Goal: Information Seeking & Learning: Learn about a topic

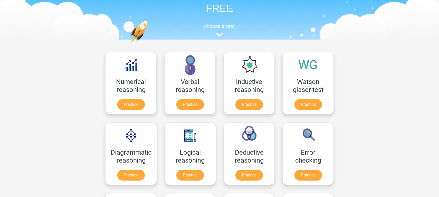
scroll to position [34, 0]
click at [248, 101] on link "Practice" at bounding box center [249, 105] width 29 height 11
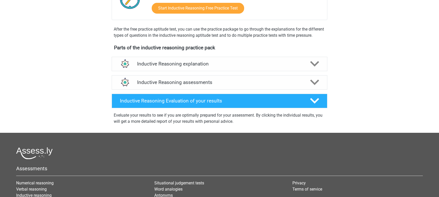
scroll to position [139, 0]
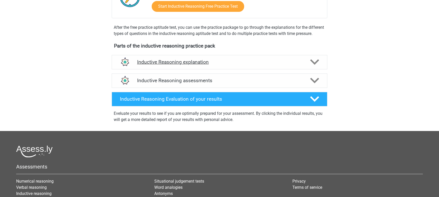
click at [315, 65] on polygon at bounding box center [314, 62] width 9 height 6
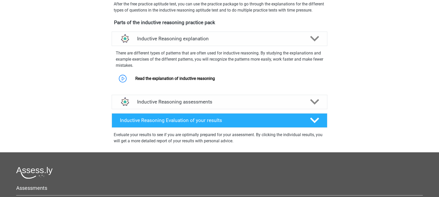
scroll to position [164, 0]
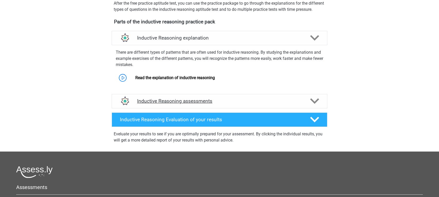
click at [313, 106] on icon at bounding box center [314, 101] width 9 height 9
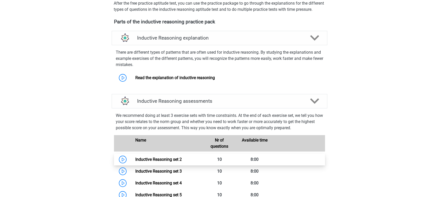
click at [179, 162] on link "Inductive Reasoning set 2" at bounding box center [158, 159] width 46 height 5
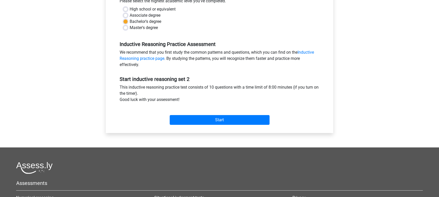
scroll to position [126, 0]
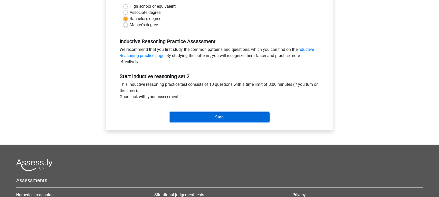
click at [223, 118] on input "Start" at bounding box center [220, 117] width 100 height 10
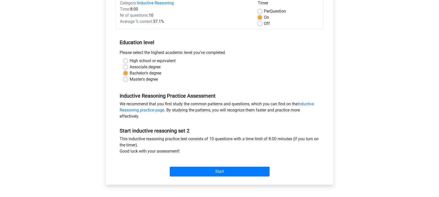
scroll to position [0, 0]
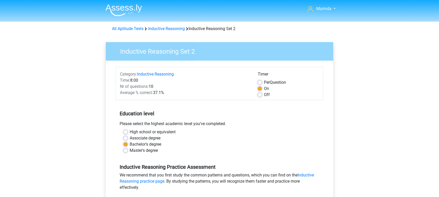
click at [264, 94] on label "Off" at bounding box center [267, 95] width 6 height 6
click at [261, 94] on input "Off" at bounding box center [260, 94] width 4 height 5
radio input "true"
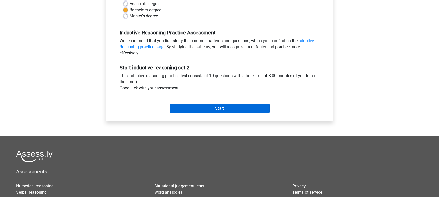
scroll to position [144, 0]
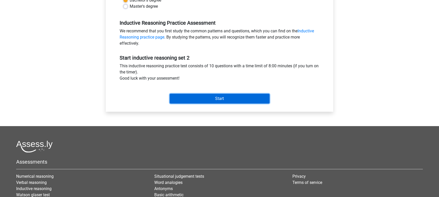
click at [237, 100] on input "Start" at bounding box center [220, 99] width 100 height 10
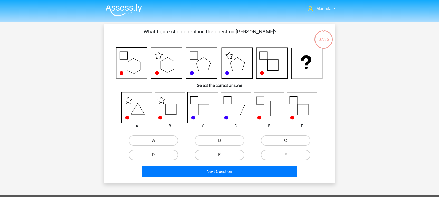
click at [167, 109] on icon at bounding box center [170, 107] width 31 height 31
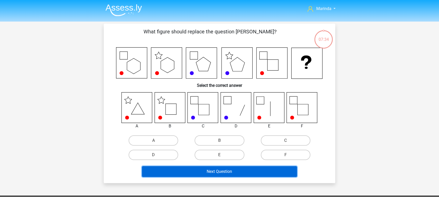
click at [216, 174] on button "Next Question" at bounding box center [219, 171] width 155 height 11
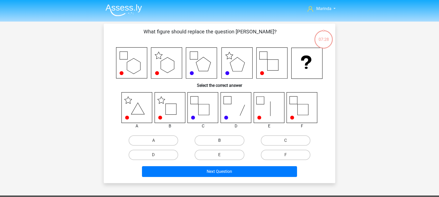
click at [224, 139] on label "B" at bounding box center [220, 140] width 50 height 10
click at [223, 140] on input "B" at bounding box center [220, 141] width 3 height 3
radio input "true"
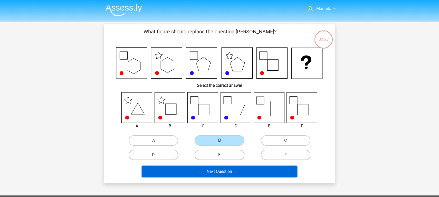
click at [224, 170] on button "Next Question" at bounding box center [219, 171] width 155 height 11
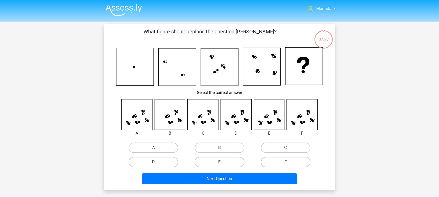
scroll to position [24, 0]
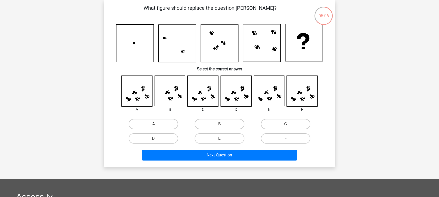
click at [288, 143] on label "F" at bounding box center [286, 138] width 50 height 10
click at [288, 142] on input "F" at bounding box center [286, 139] width 3 height 3
radio input "true"
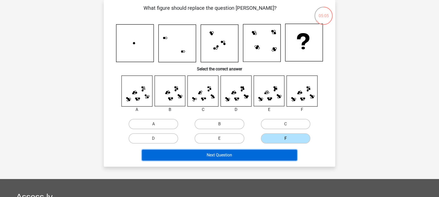
click at [252, 156] on button "Next Question" at bounding box center [219, 155] width 155 height 11
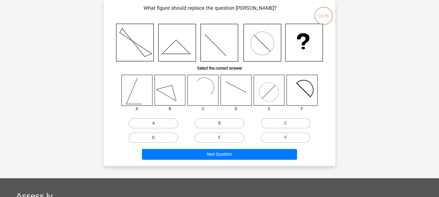
click at [307, 89] on icon at bounding box center [302, 90] width 31 height 31
click at [291, 141] on label "F" at bounding box center [286, 137] width 50 height 10
click at [289, 141] on input "F" at bounding box center [286, 139] width 3 height 3
radio input "true"
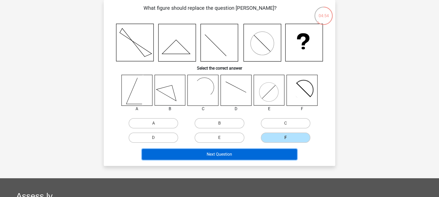
click at [258, 154] on button "Next Question" at bounding box center [219, 154] width 155 height 11
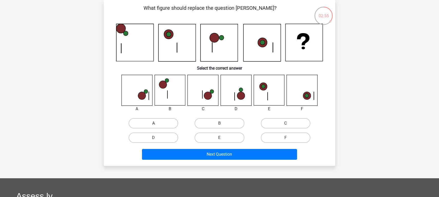
click at [164, 125] on label "A" at bounding box center [154, 123] width 50 height 10
click at [157, 125] on input "A" at bounding box center [155, 124] width 3 height 3
radio input "true"
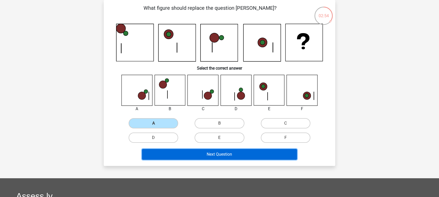
click at [213, 153] on button "Next Question" at bounding box center [219, 154] width 155 height 11
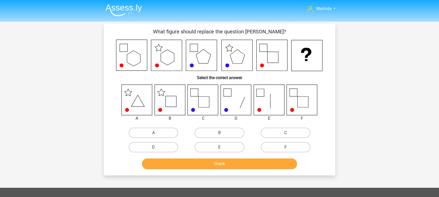
click at [286, 146] on label "F" at bounding box center [286, 147] width 50 height 10
click at [286, 147] on input "F" at bounding box center [286, 148] width 3 height 3
radio input "true"
click at [221, 132] on label "B" at bounding box center [220, 133] width 50 height 10
click at [221, 133] on input "B" at bounding box center [220, 134] width 3 height 3
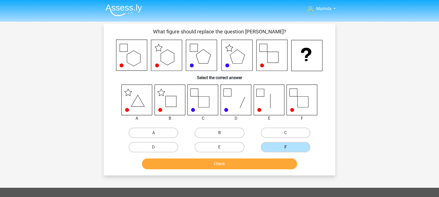
radio input "true"
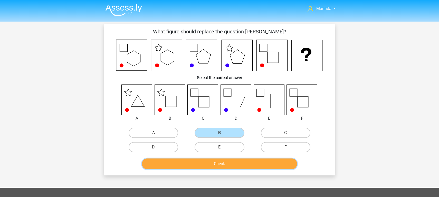
click at [223, 163] on button "Check" at bounding box center [219, 163] width 155 height 11
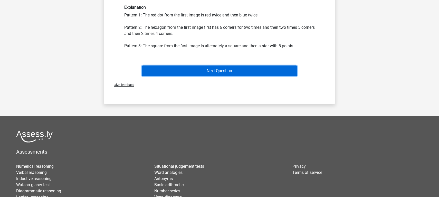
click at [227, 70] on button "Next Question" at bounding box center [219, 70] width 155 height 11
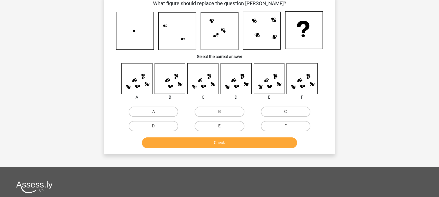
scroll to position [24, 0]
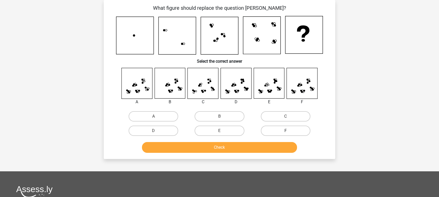
click at [293, 129] on label "F" at bounding box center [286, 131] width 50 height 10
click at [289, 131] on input "F" at bounding box center [286, 132] width 3 height 3
radio input "true"
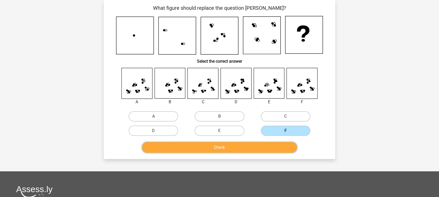
click at [244, 147] on button "Check" at bounding box center [219, 147] width 155 height 11
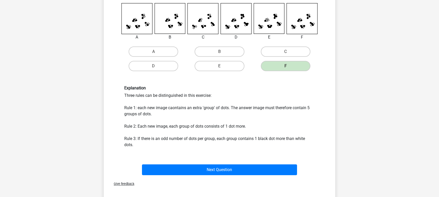
scroll to position [90, 0]
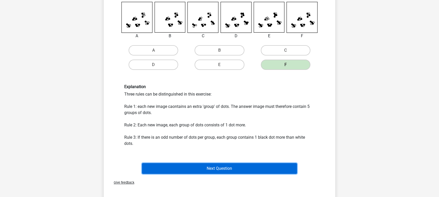
click at [218, 170] on button "Next Question" at bounding box center [219, 168] width 155 height 11
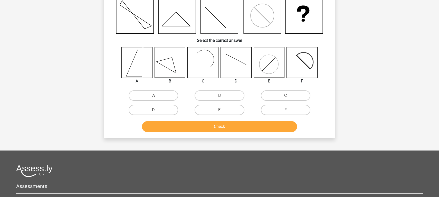
scroll to position [24, 0]
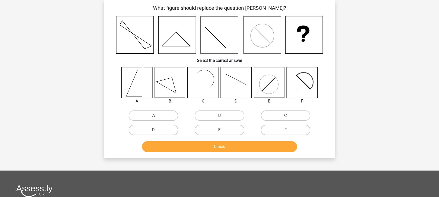
click at [300, 84] on icon at bounding box center [299, 85] width 25 height 25
click at [284, 128] on label "F" at bounding box center [286, 130] width 50 height 10
click at [285, 130] on input "F" at bounding box center [286, 131] width 3 height 3
radio input "true"
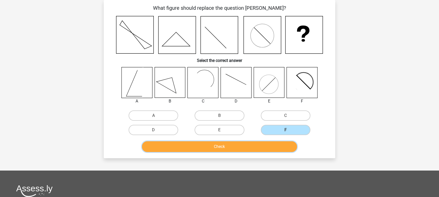
click at [247, 148] on button "Check" at bounding box center [219, 146] width 155 height 11
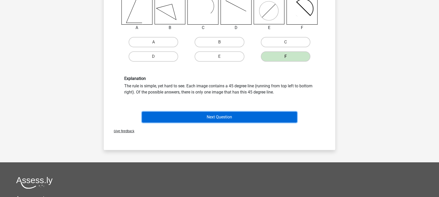
click at [245, 115] on button "Next Question" at bounding box center [219, 117] width 155 height 11
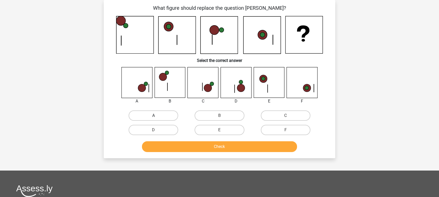
click at [148, 113] on label "A" at bounding box center [154, 115] width 50 height 10
click at [154, 116] on input "A" at bounding box center [155, 117] width 3 height 3
radio input "true"
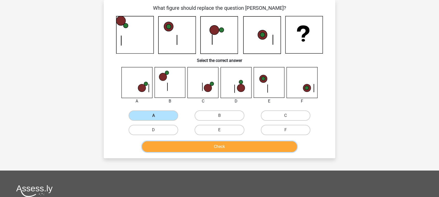
click at [203, 147] on button "Check" at bounding box center [219, 146] width 155 height 11
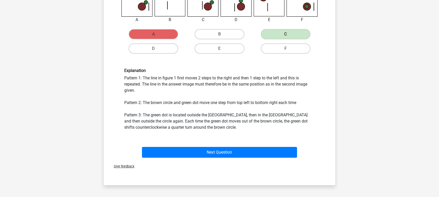
scroll to position [106, 0]
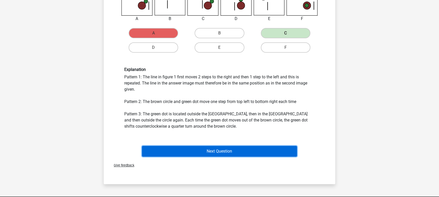
click at [224, 152] on button "Next Question" at bounding box center [219, 151] width 155 height 11
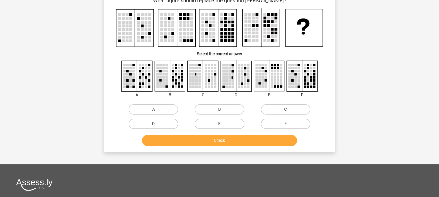
scroll to position [24, 0]
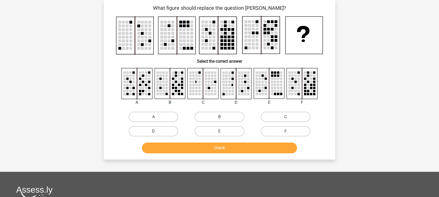
click at [157, 118] on input "A" at bounding box center [155, 118] width 3 height 3
radio input "true"
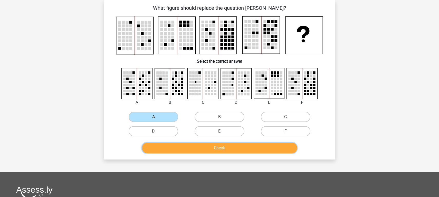
click at [214, 150] on button "Check" at bounding box center [219, 147] width 155 height 11
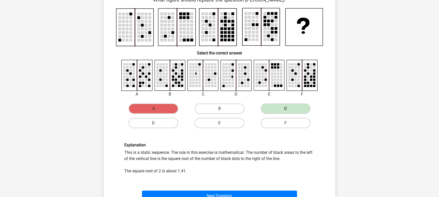
scroll to position [35, 0]
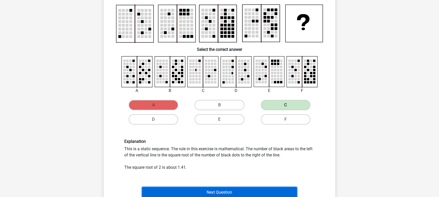
click at [231, 190] on button "Next Question" at bounding box center [219, 192] width 155 height 11
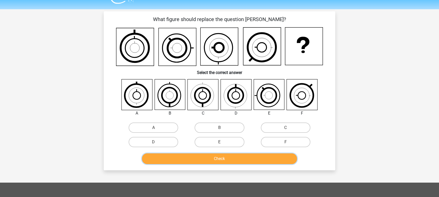
scroll to position [0, 0]
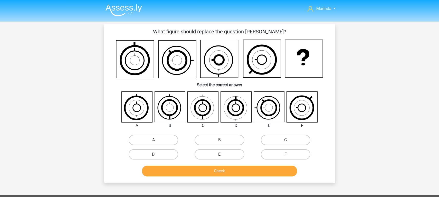
click at [228, 153] on label "E" at bounding box center [220, 154] width 50 height 10
click at [223, 154] on input "E" at bounding box center [220, 155] width 3 height 3
radio input "true"
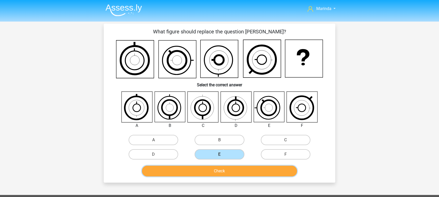
click at [226, 169] on button "Check" at bounding box center [219, 171] width 155 height 11
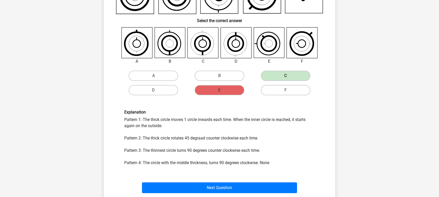
scroll to position [65, 0]
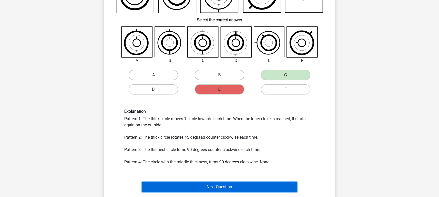
click at [222, 186] on button "Next Question" at bounding box center [219, 186] width 155 height 11
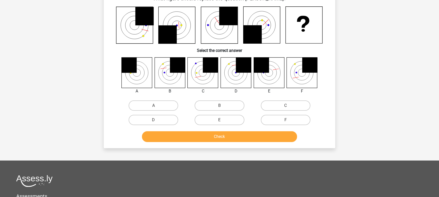
scroll to position [24, 0]
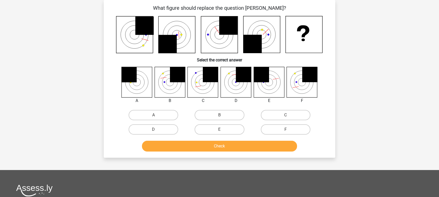
click at [92, 91] on div "Marinda marindatee@gmail.com Nederlands English" at bounding box center [219, 140] width 439 height 329
click at [299, 90] on icon at bounding box center [302, 82] width 31 height 31
click at [289, 127] on label "F" at bounding box center [286, 129] width 50 height 10
click at [289, 129] on input "F" at bounding box center [286, 130] width 3 height 3
radio input "true"
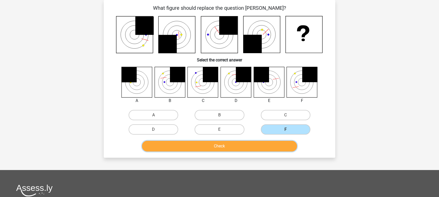
click at [253, 149] on button "Check" at bounding box center [219, 146] width 155 height 11
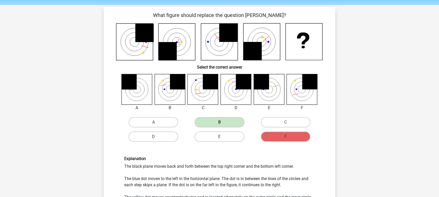
scroll to position [15, 0]
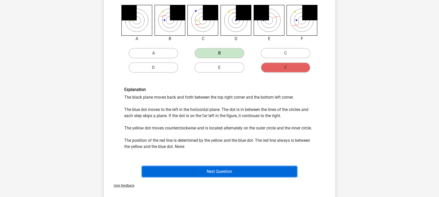
click at [246, 169] on button "Next Question" at bounding box center [219, 171] width 155 height 11
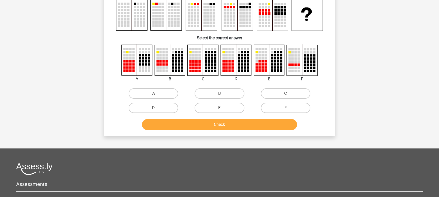
scroll to position [24, 0]
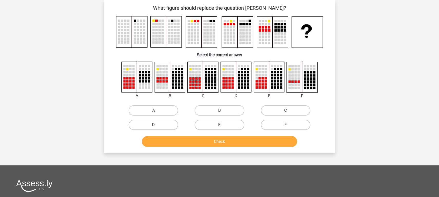
click at [170, 122] on label "D" at bounding box center [154, 125] width 50 height 10
click at [157, 125] on input "D" at bounding box center [155, 126] width 3 height 3
radio input "true"
click at [222, 140] on button "Check" at bounding box center [219, 141] width 155 height 11
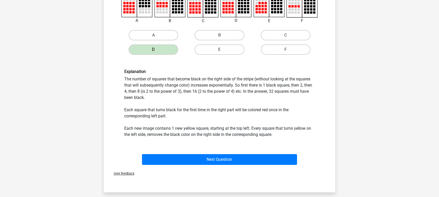
scroll to position [119, 0]
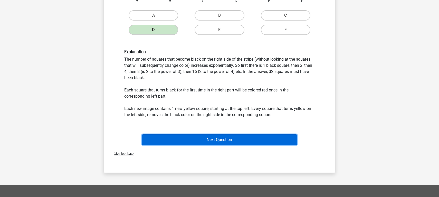
click at [226, 140] on button "Next Question" at bounding box center [219, 139] width 155 height 11
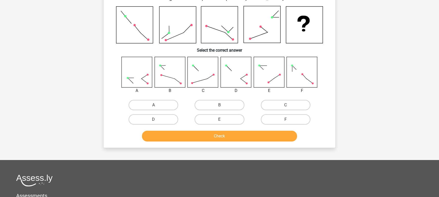
scroll to position [24, 0]
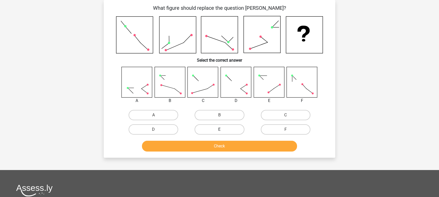
click at [226, 131] on label "E" at bounding box center [220, 129] width 50 height 10
click at [223, 131] on input "E" at bounding box center [220, 130] width 3 height 3
radio input "true"
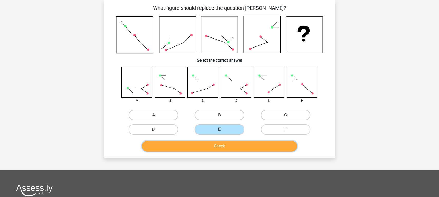
click at [227, 148] on button "Check" at bounding box center [219, 146] width 155 height 11
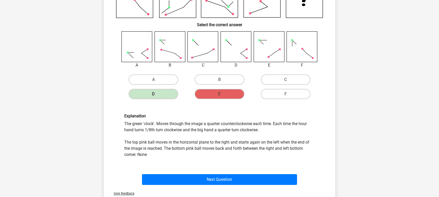
scroll to position [60, 0]
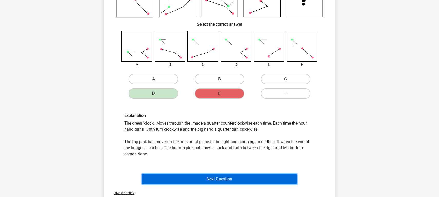
click at [201, 179] on button "Next Question" at bounding box center [219, 179] width 155 height 11
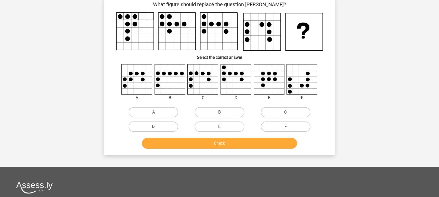
scroll to position [24, 0]
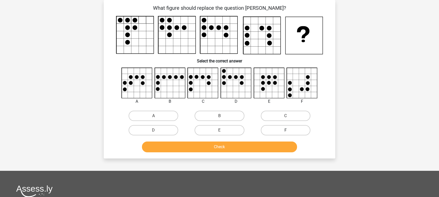
click at [283, 129] on label "F" at bounding box center [286, 130] width 50 height 10
click at [285, 130] on input "F" at bounding box center [286, 131] width 3 height 3
radio input "true"
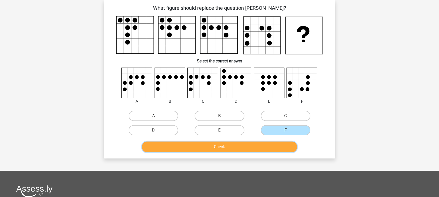
click at [258, 149] on button "Check" at bounding box center [219, 146] width 155 height 11
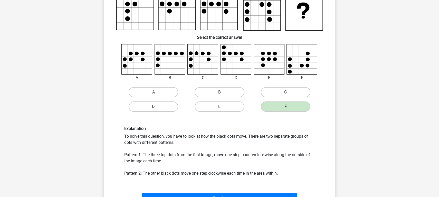
scroll to position [99, 0]
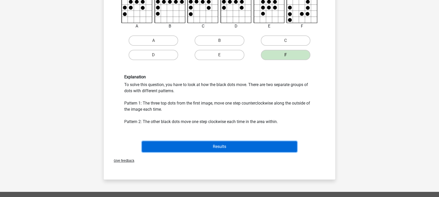
click at [235, 145] on button "Results" at bounding box center [219, 146] width 155 height 11
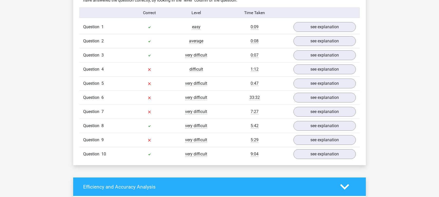
scroll to position [333, 0]
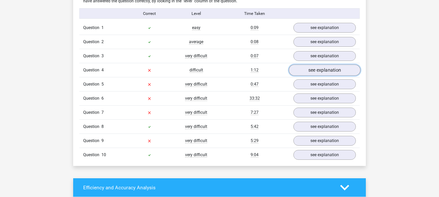
click at [313, 70] on link "see explanation" at bounding box center [325, 70] width 72 height 11
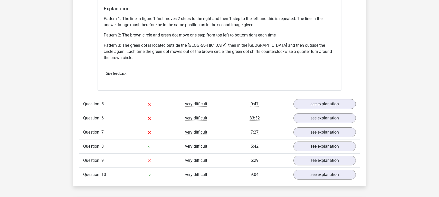
scroll to position [639, 0]
click at [330, 98] on link "see explanation" at bounding box center [325, 103] width 72 height 11
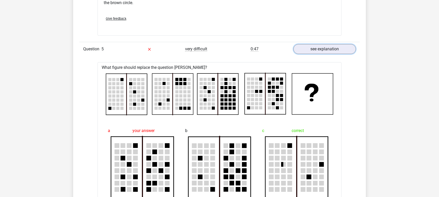
scroll to position [708, 0]
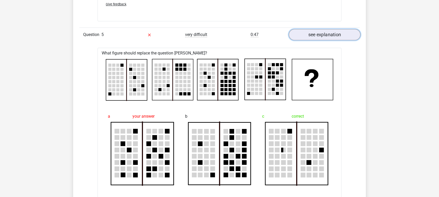
click at [327, 30] on link "see explanation" at bounding box center [325, 34] width 72 height 11
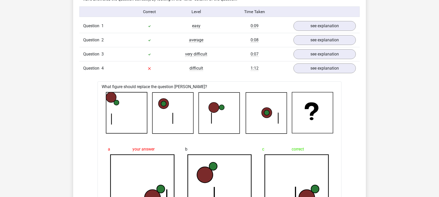
scroll to position [332, 0]
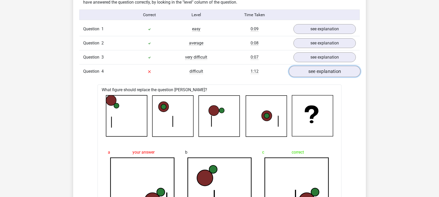
click at [328, 70] on link "see explanation" at bounding box center [325, 71] width 72 height 11
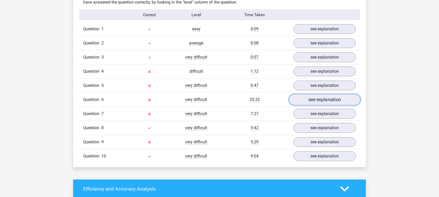
click at [327, 98] on link "see explanation" at bounding box center [325, 99] width 72 height 11
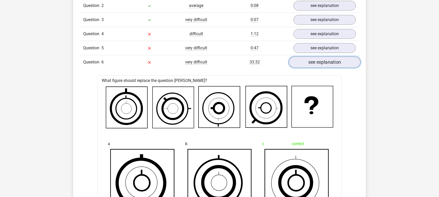
scroll to position [369, 0]
click at [330, 61] on link "see explanation" at bounding box center [325, 61] width 72 height 11
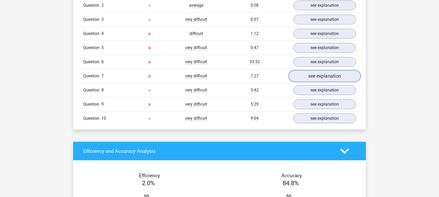
click at [325, 77] on link "see explanation" at bounding box center [325, 76] width 72 height 11
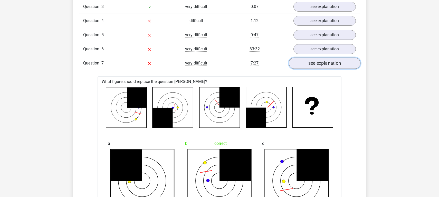
scroll to position [377, 0]
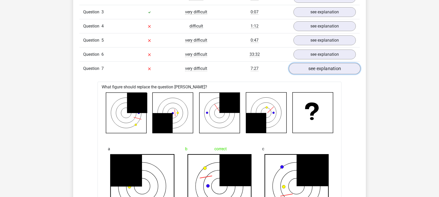
click at [325, 67] on link "see explanation" at bounding box center [325, 68] width 72 height 11
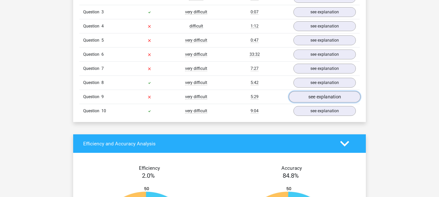
click at [316, 99] on link "see explanation" at bounding box center [325, 96] width 72 height 11
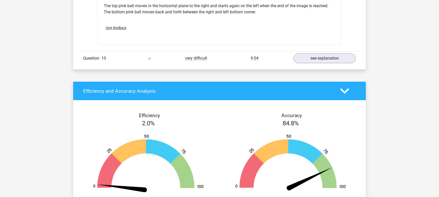
scroll to position [749, 0]
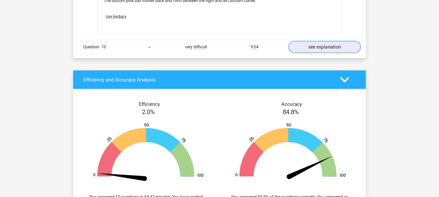
click at [319, 47] on link "see explanation" at bounding box center [325, 47] width 72 height 11
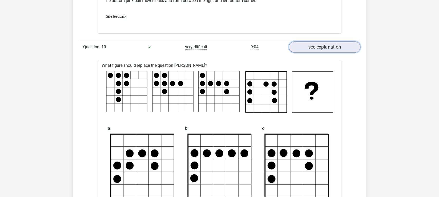
click at [319, 47] on link "see explanation" at bounding box center [325, 47] width 72 height 11
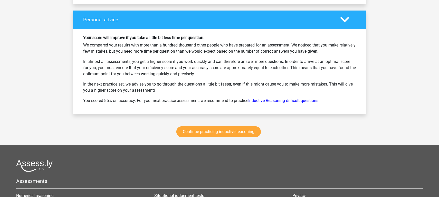
scroll to position [982, 0]
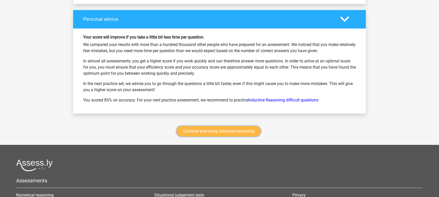
click at [230, 132] on link "Continue practicing inductive reasoning" at bounding box center [218, 131] width 84 height 11
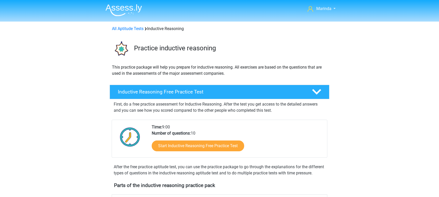
scroll to position [217, 0]
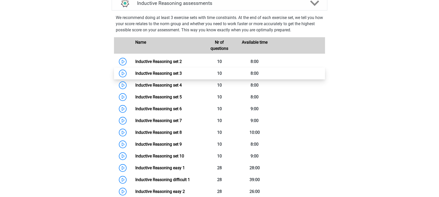
click at [167, 76] on link "Inductive Reasoning set 3" at bounding box center [158, 73] width 46 height 5
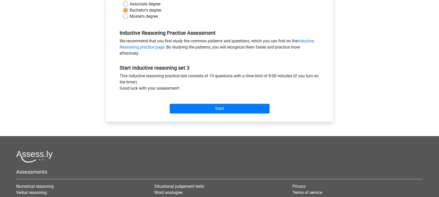
scroll to position [136, 0]
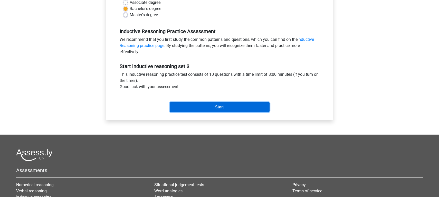
click at [236, 107] on input "Start" at bounding box center [220, 107] width 100 height 10
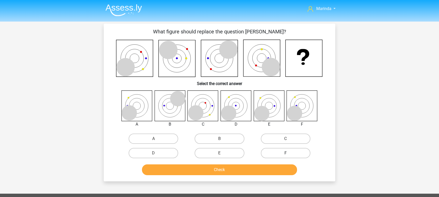
click at [278, 153] on label "F" at bounding box center [286, 153] width 50 height 10
click at [285, 153] on input "F" at bounding box center [286, 154] width 3 height 3
radio input "true"
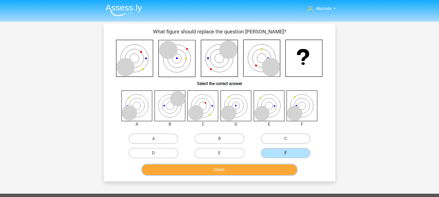
click at [257, 167] on button "Check" at bounding box center [219, 169] width 155 height 11
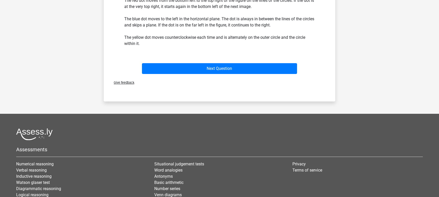
scroll to position [197, 0]
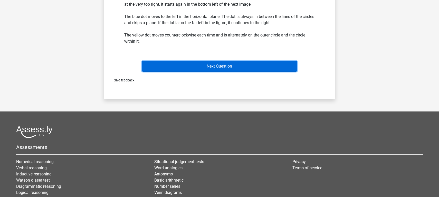
click at [257, 66] on button "Next Question" at bounding box center [219, 66] width 155 height 11
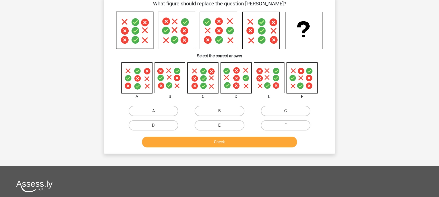
scroll to position [24, 0]
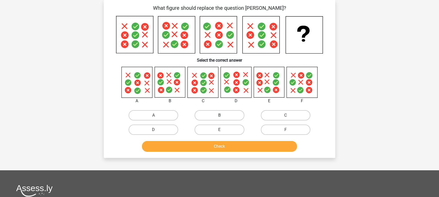
click at [207, 115] on label "B" at bounding box center [220, 115] width 50 height 10
click at [219, 115] on input "B" at bounding box center [220, 116] width 3 height 3
radio input "true"
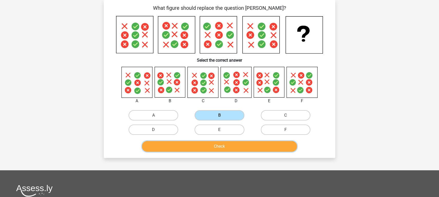
click at [223, 145] on button "Check" at bounding box center [219, 146] width 155 height 11
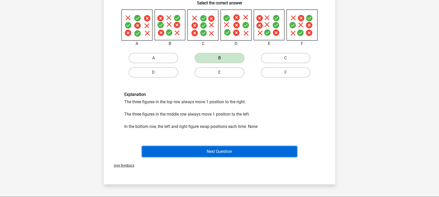
click at [245, 154] on button "Next Question" at bounding box center [219, 151] width 155 height 11
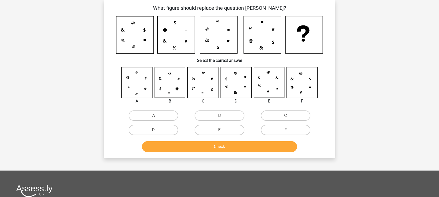
click at [142, 141] on button "Check" at bounding box center [219, 146] width 155 height 11
click at [274, 115] on label "C" at bounding box center [286, 115] width 50 height 10
click at [285, 116] on input "C" at bounding box center [286, 117] width 3 height 3
radio input "true"
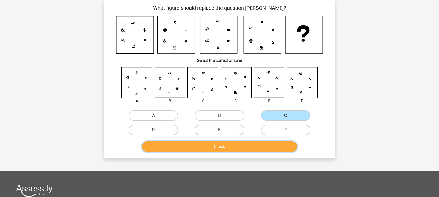
click at [239, 147] on button "Check" at bounding box center [219, 146] width 155 height 11
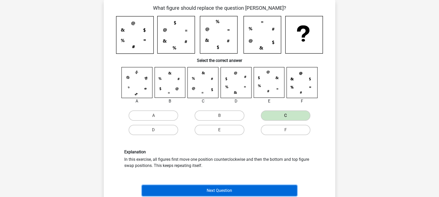
click at [236, 189] on button "Next Question" at bounding box center [219, 190] width 155 height 11
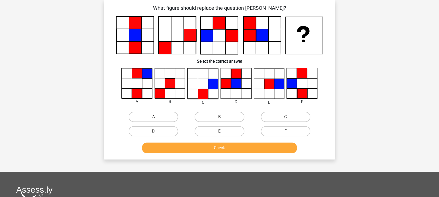
click at [222, 117] on input "B" at bounding box center [220, 118] width 3 height 3
radio input "true"
click at [220, 153] on div "Check" at bounding box center [219, 148] width 198 height 13
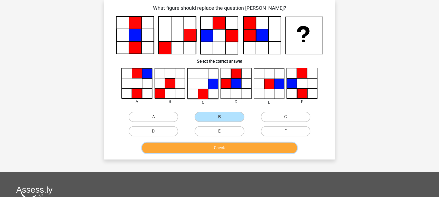
click at [219, 147] on button "Check" at bounding box center [219, 147] width 155 height 11
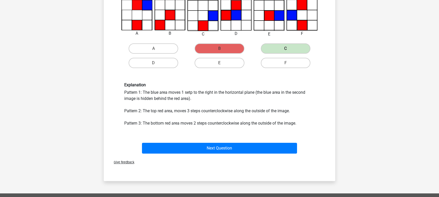
scroll to position [103, 0]
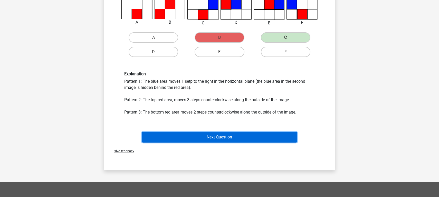
click at [227, 139] on button "Next Question" at bounding box center [219, 137] width 155 height 11
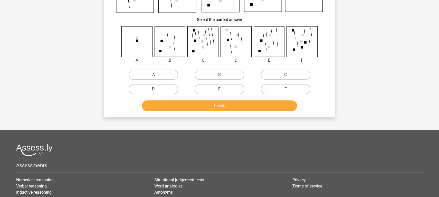
scroll to position [24, 0]
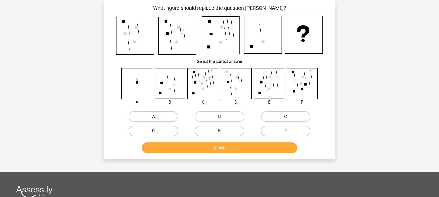
click at [153, 130] on label "D" at bounding box center [154, 131] width 50 height 10
click at [154, 131] on input "D" at bounding box center [155, 132] width 3 height 3
radio input "true"
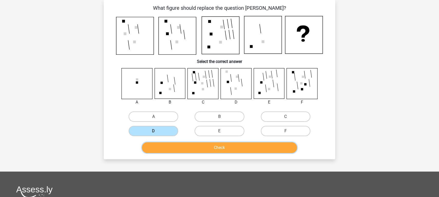
click at [222, 146] on button "Check" at bounding box center [219, 147] width 155 height 11
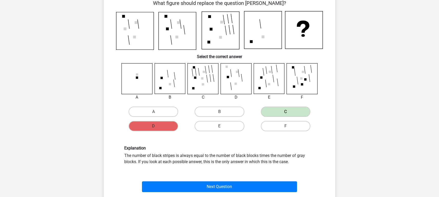
scroll to position [28, 0]
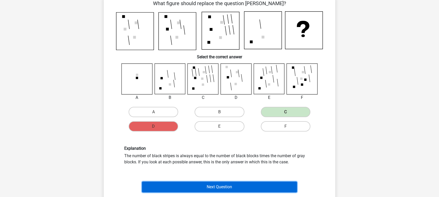
click at [234, 187] on button "Next Question" at bounding box center [219, 186] width 155 height 11
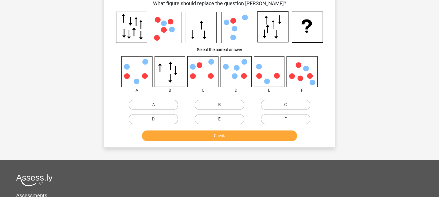
scroll to position [24, 0]
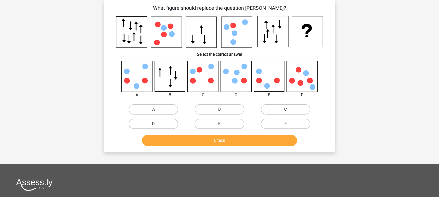
click at [239, 75] on icon at bounding box center [236, 76] width 31 height 31
click at [158, 126] on label "D" at bounding box center [154, 124] width 50 height 10
click at [157, 126] on input "D" at bounding box center [155, 125] width 3 height 3
radio input "true"
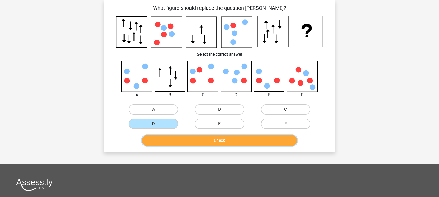
click at [217, 143] on button "Check" at bounding box center [219, 140] width 155 height 11
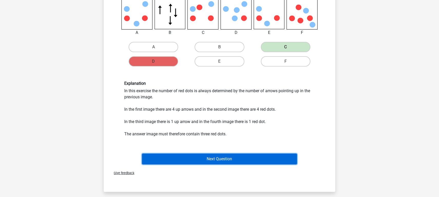
click at [221, 157] on button "Next Question" at bounding box center [219, 159] width 155 height 11
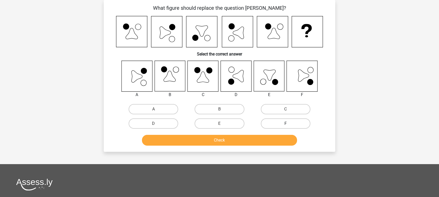
click at [283, 123] on label "F" at bounding box center [286, 123] width 50 height 10
click at [285, 123] on input "F" at bounding box center [286, 124] width 3 height 3
radio input "true"
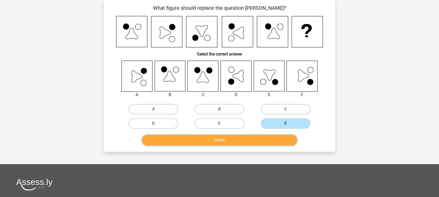
click at [236, 141] on button "Check" at bounding box center [219, 140] width 155 height 11
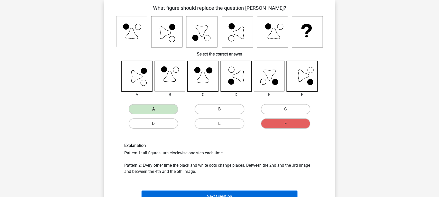
click at [251, 193] on button "Next Question" at bounding box center [219, 196] width 155 height 11
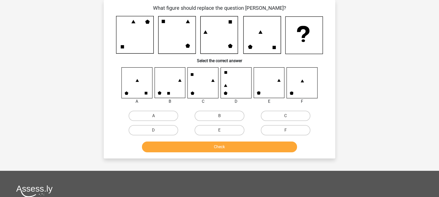
click at [215, 85] on icon at bounding box center [203, 83] width 31 height 31
click at [284, 117] on label "C" at bounding box center [286, 116] width 50 height 10
click at [285, 117] on input "C" at bounding box center [286, 117] width 3 height 3
radio input "true"
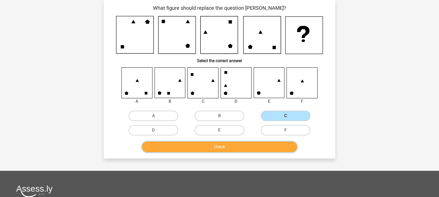
click at [244, 147] on button "Check" at bounding box center [219, 146] width 155 height 11
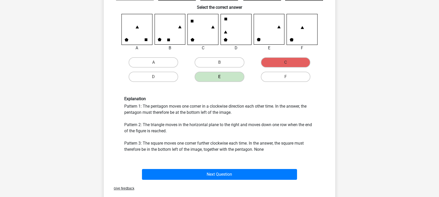
scroll to position [81, 0]
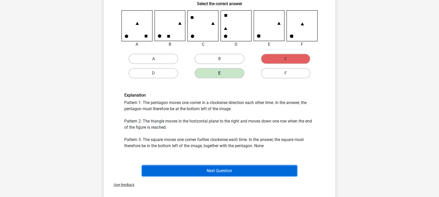
click at [223, 170] on button "Next Question" at bounding box center [219, 170] width 155 height 11
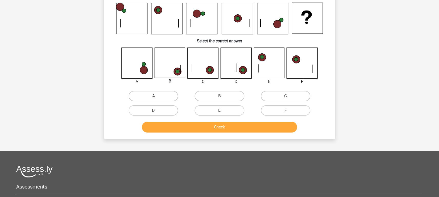
scroll to position [24, 0]
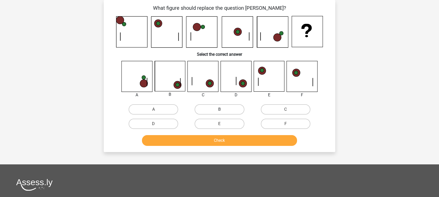
click at [226, 108] on label "B" at bounding box center [220, 109] width 50 height 10
click at [223, 109] on input "B" at bounding box center [220, 110] width 3 height 3
radio input "true"
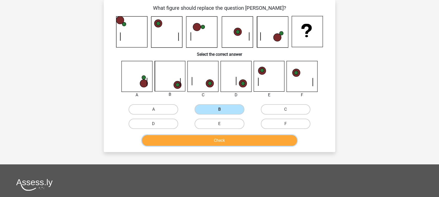
click at [226, 140] on button "Check" at bounding box center [219, 140] width 155 height 11
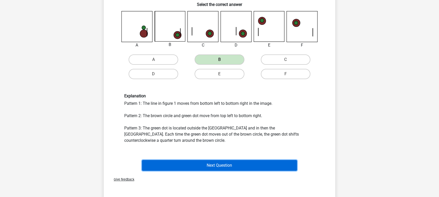
click at [220, 167] on button "Next Question" at bounding box center [219, 165] width 155 height 11
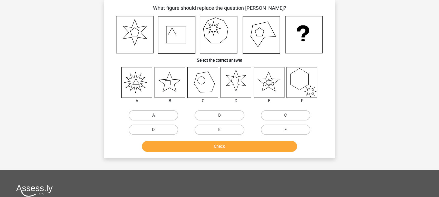
click at [158, 115] on label "A" at bounding box center [154, 115] width 50 height 10
click at [157, 115] on input "A" at bounding box center [155, 116] width 3 height 3
radio input "true"
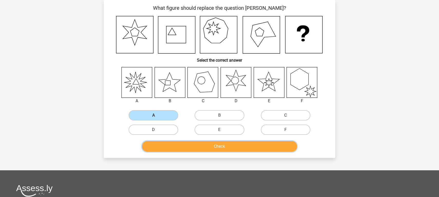
click at [208, 144] on button "Check" at bounding box center [219, 146] width 155 height 11
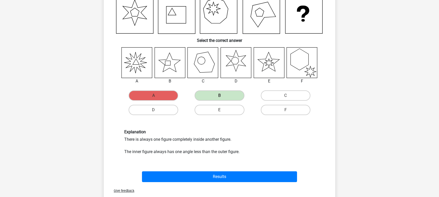
scroll to position [44, 0]
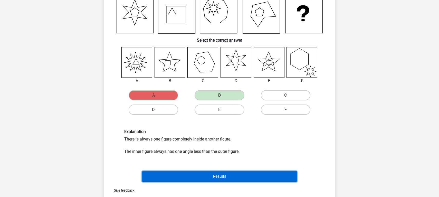
click at [222, 177] on button "Results" at bounding box center [219, 176] width 155 height 11
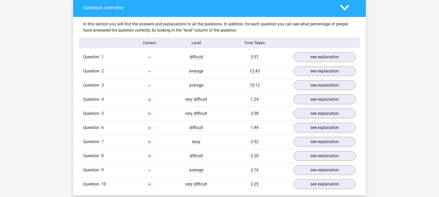
scroll to position [320, 0]
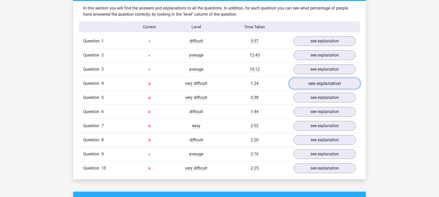
click at [327, 84] on link "see explanation" at bounding box center [325, 83] width 72 height 11
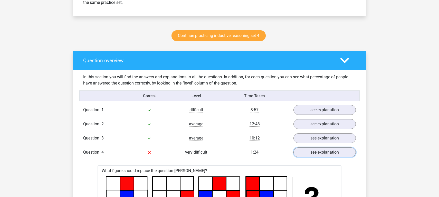
scroll to position [172, 0]
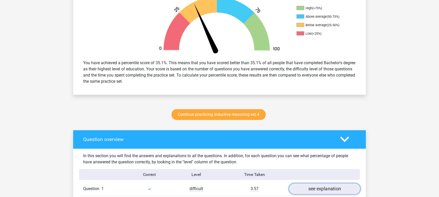
click at [306, 189] on link "see explanation" at bounding box center [325, 188] width 72 height 11
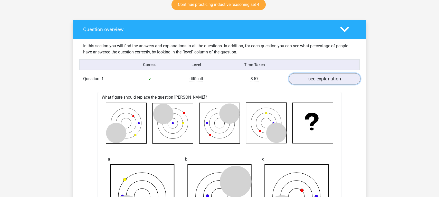
scroll to position [291, 0]
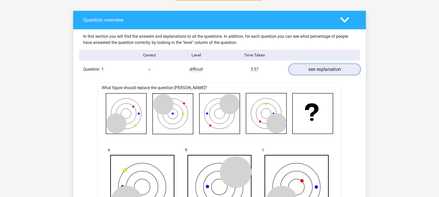
click at [337, 71] on link "see explanation" at bounding box center [325, 69] width 72 height 11
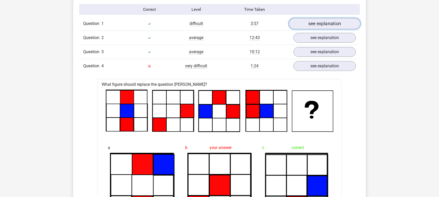
scroll to position [338, 0]
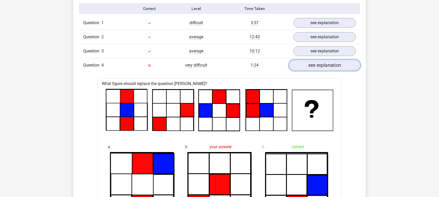
click at [334, 67] on link "see explanation" at bounding box center [325, 65] width 72 height 11
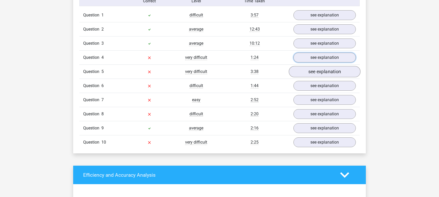
scroll to position [346, 0]
click at [325, 72] on link "see explanation" at bounding box center [325, 71] width 72 height 11
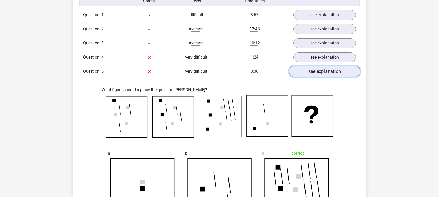
click at [325, 71] on link "see explanation" at bounding box center [325, 71] width 72 height 11
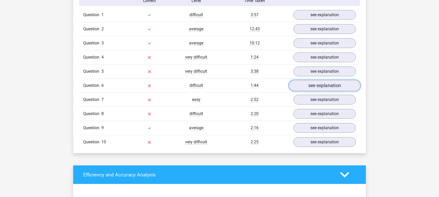
click at [322, 85] on link "see explanation" at bounding box center [325, 85] width 72 height 11
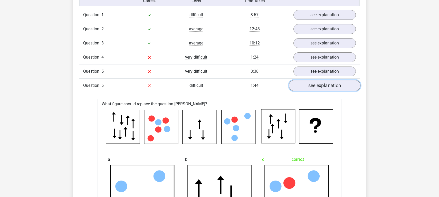
click at [322, 85] on link "see explanation" at bounding box center [325, 85] width 72 height 11
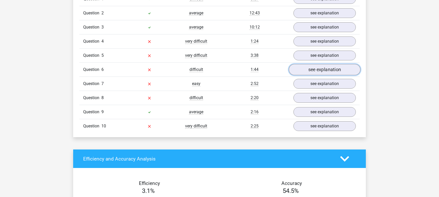
scroll to position [364, 0]
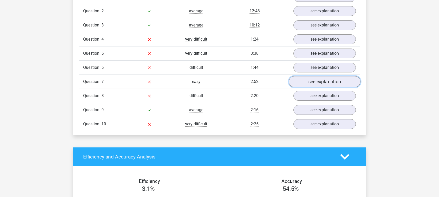
click at [322, 81] on link "see explanation" at bounding box center [325, 81] width 72 height 11
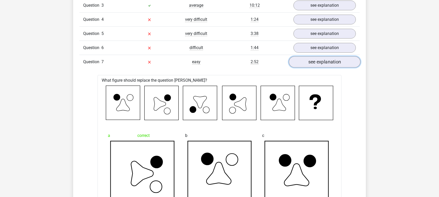
scroll to position [387, 0]
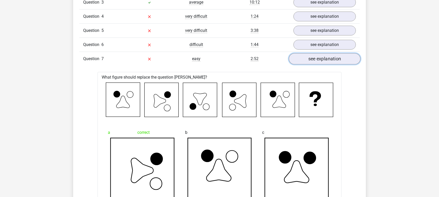
click at [327, 59] on link "see explanation" at bounding box center [325, 58] width 72 height 11
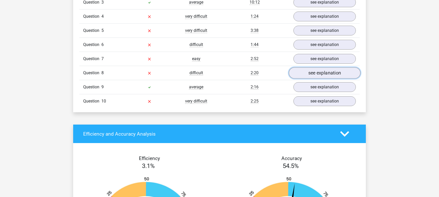
click at [321, 73] on link "see explanation" at bounding box center [325, 73] width 72 height 11
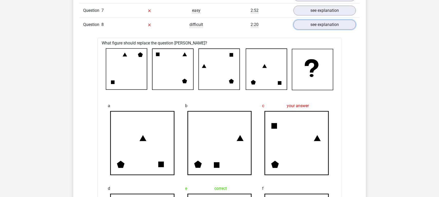
scroll to position [428, 0]
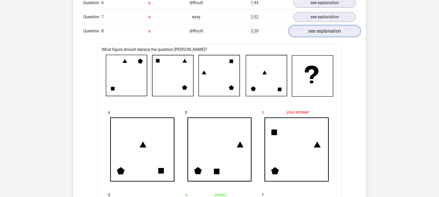
click at [318, 30] on link "see explanation" at bounding box center [325, 31] width 72 height 11
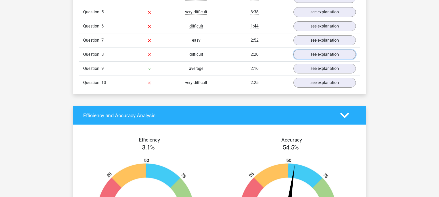
scroll to position [399, 0]
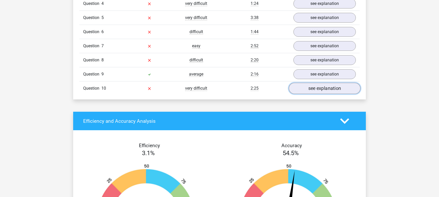
click at [328, 86] on link "see explanation" at bounding box center [325, 88] width 72 height 11
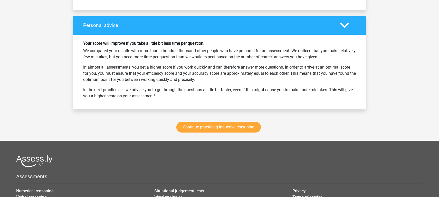
scroll to position [1043, 0]
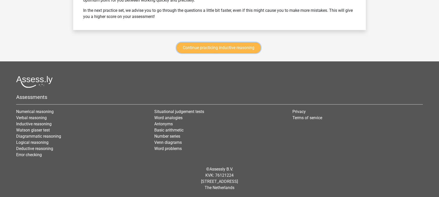
click at [233, 47] on link "Continue practicing inductive reasoning" at bounding box center [218, 47] width 84 height 11
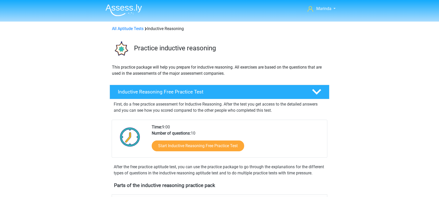
scroll to position [217, 0]
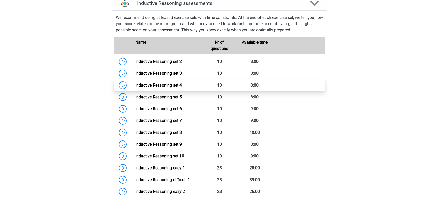
click at [168, 88] on link "Inductive Reasoning set 4" at bounding box center [158, 85] width 46 height 5
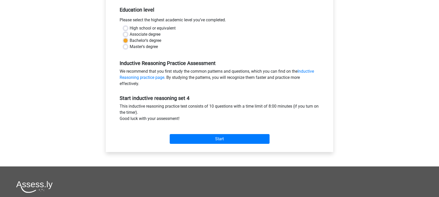
scroll to position [105, 0]
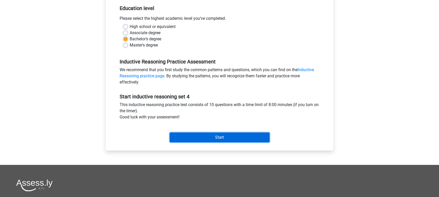
click at [237, 139] on input "Start" at bounding box center [220, 137] width 100 height 10
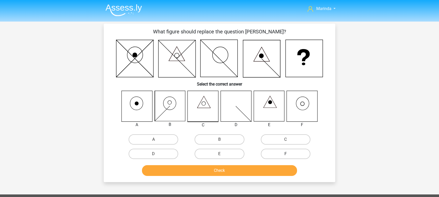
click at [285, 151] on label "F" at bounding box center [286, 154] width 50 height 10
click at [285, 154] on input "F" at bounding box center [286, 155] width 3 height 3
radio input "true"
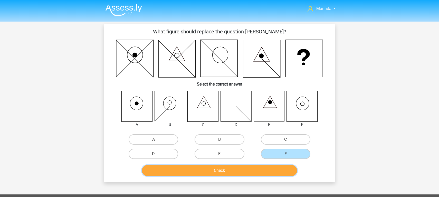
click at [270, 170] on button "Check" at bounding box center [219, 170] width 155 height 11
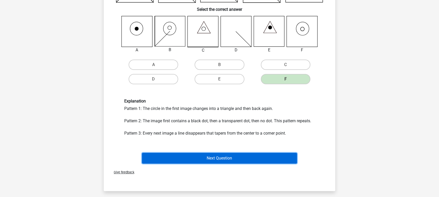
click at [262, 155] on button "Next Question" at bounding box center [219, 158] width 155 height 11
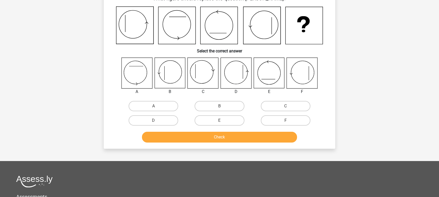
scroll to position [24, 0]
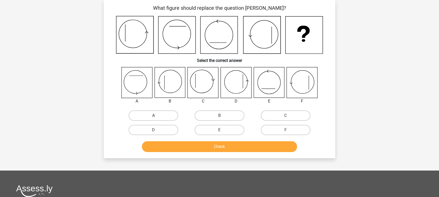
click at [165, 116] on label "A" at bounding box center [154, 115] width 50 height 10
click at [157, 116] on input "A" at bounding box center [155, 117] width 3 height 3
radio input "true"
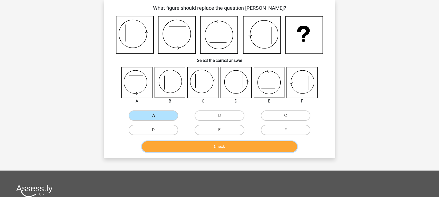
click at [211, 147] on button "Check" at bounding box center [219, 146] width 155 height 11
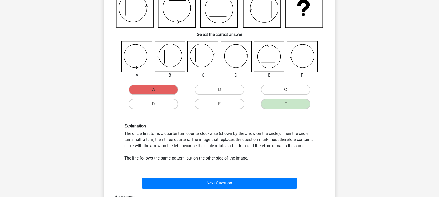
scroll to position [53, 0]
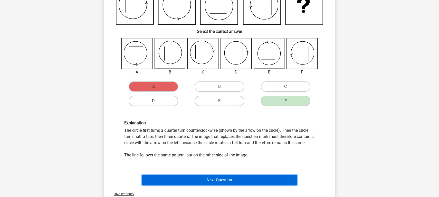
click at [229, 179] on button "Next Question" at bounding box center [219, 180] width 155 height 11
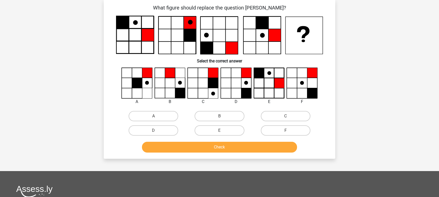
scroll to position [24, 0]
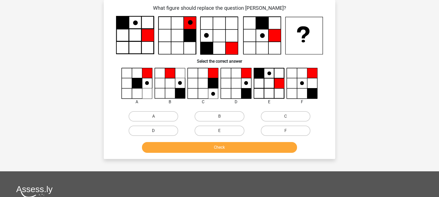
click at [162, 132] on label "D" at bounding box center [154, 131] width 50 height 10
click at [157, 132] on input "D" at bounding box center [155, 132] width 3 height 3
radio input "true"
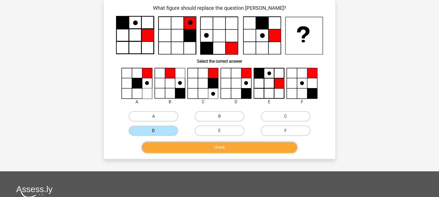
click at [222, 148] on button "Check" at bounding box center [219, 147] width 155 height 11
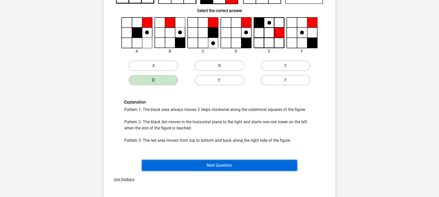
click at [220, 167] on button "Next Question" at bounding box center [219, 165] width 155 height 11
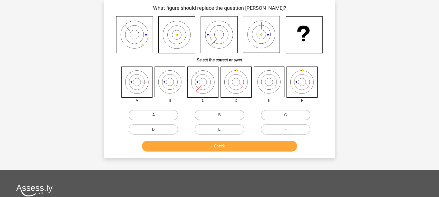
click at [218, 127] on label "E" at bounding box center [220, 129] width 50 height 10
click at [219, 129] on input "E" at bounding box center [220, 130] width 3 height 3
radio input "true"
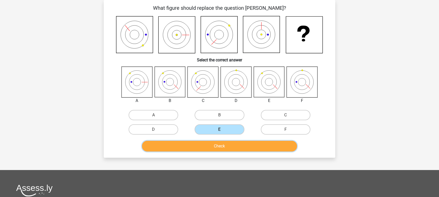
click at [222, 146] on button "Check" at bounding box center [219, 146] width 155 height 11
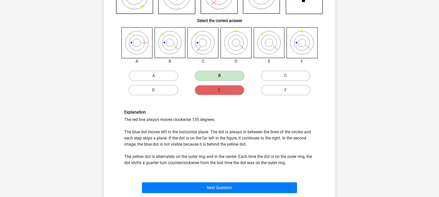
scroll to position [65, 0]
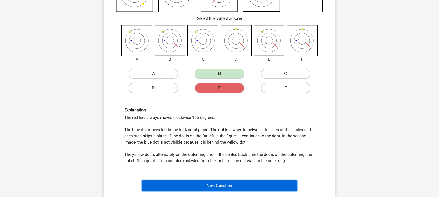
click at [219, 187] on button "Next Question" at bounding box center [219, 185] width 155 height 11
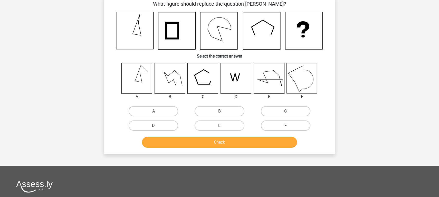
scroll to position [24, 0]
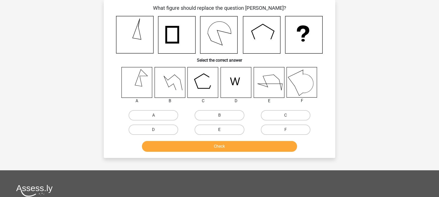
click at [222, 129] on label "E" at bounding box center [220, 129] width 50 height 10
click at [222, 130] on input "E" at bounding box center [220, 131] width 3 height 3
radio input "true"
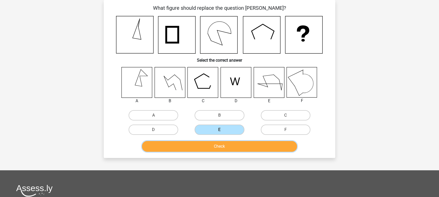
click at [222, 146] on button "Check" at bounding box center [219, 146] width 155 height 11
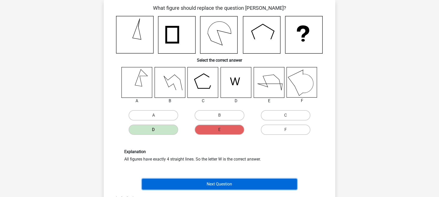
click at [225, 185] on button "Next Question" at bounding box center [219, 184] width 155 height 11
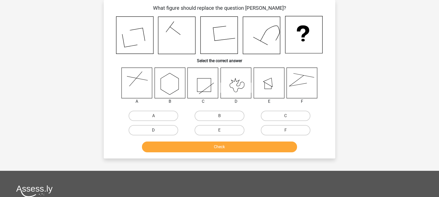
click at [165, 131] on label "D" at bounding box center [154, 130] width 50 height 10
click at [157, 131] on input "D" at bounding box center [155, 131] width 3 height 3
radio input "true"
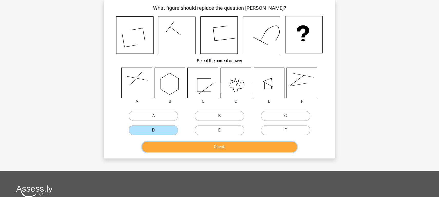
click at [216, 146] on button "Check" at bounding box center [219, 146] width 155 height 11
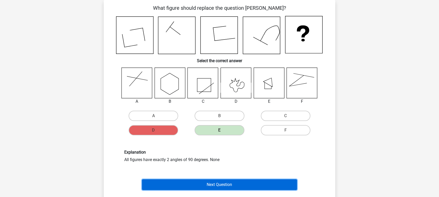
click at [223, 185] on button "Next Question" at bounding box center [219, 184] width 155 height 11
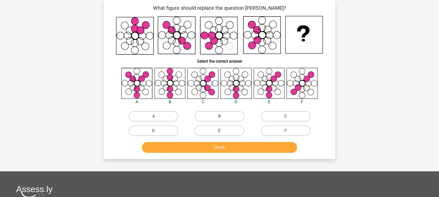
click at [214, 131] on label "E" at bounding box center [220, 131] width 50 height 10
click at [219, 131] on input "E" at bounding box center [220, 132] width 3 height 3
radio input "true"
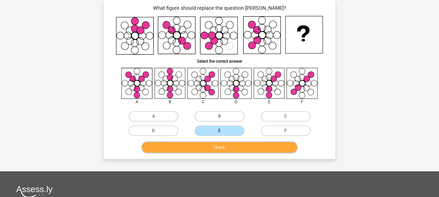
click at [224, 150] on button "Check" at bounding box center [219, 147] width 155 height 11
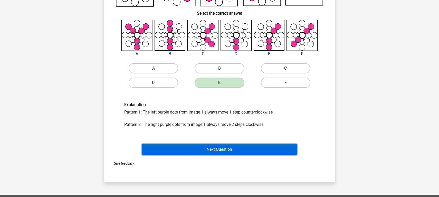
click at [224, 152] on button "Next Question" at bounding box center [219, 149] width 155 height 11
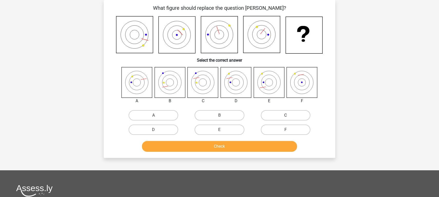
click at [300, 117] on label "C" at bounding box center [286, 115] width 50 height 10
click at [289, 117] on input "C" at bounding box center [286, 116] width 3 height 3
radio input "true"
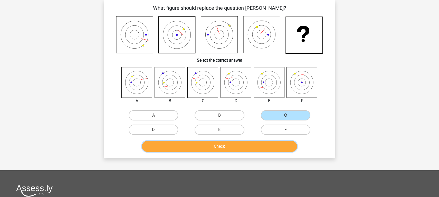
click at [218, 146] on button "Check" at bounding box center [219, 146] width 155 height 11
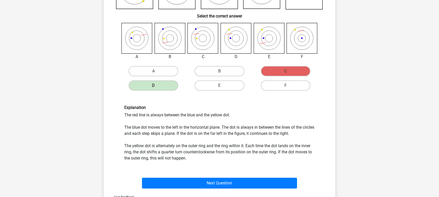
scroll to position [71, 0]
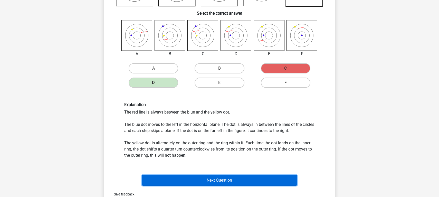
click at [242, 181] on button "Next Question" at bounding box center [219, 180] width 155 height 11
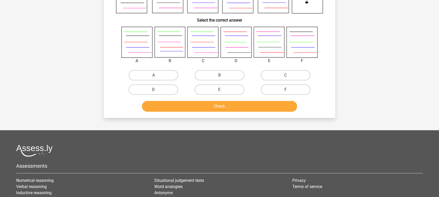
scroll to position [24, 0]
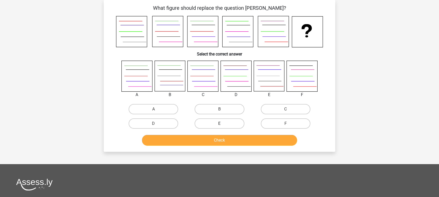
click at [225, 122] on label "E" at bounding box center [220, 123] width 50 height 10
click at [223, 123] on input "E" at bounding box center [220, 124] width 3 height 3
radio input "true"
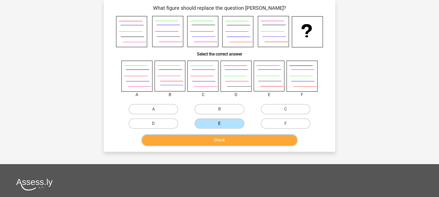
click at [221, 141] on button "Check" at bounding box center [219, 140] width 155 height 11
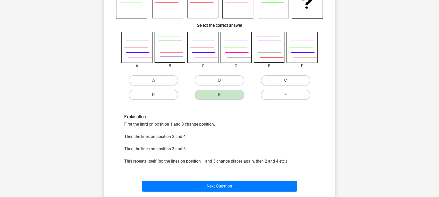
scroll to position [81, 0]
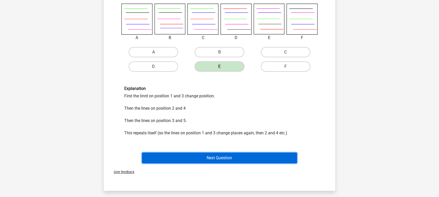
click at [218, 159] on button "Next Question" at bounding box center [219, 157] width 155 height 11
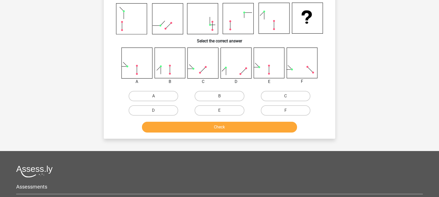
scroll to position [24, 0]
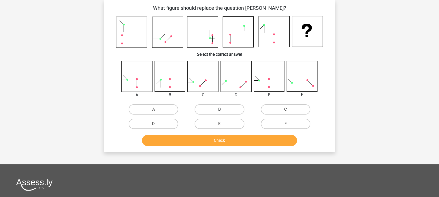
click at [213, 107] on label "B" at bounding box center [220, 109] width 50 height 10
click at [219, 109] on input "B" at bounding box center [220, 110] width 3 height 3
radio input "true"
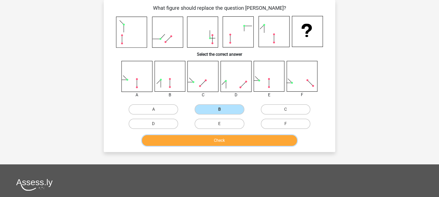
click at [223, 141] on button "Check" at bounding box center [219, 140] width 155 height 11
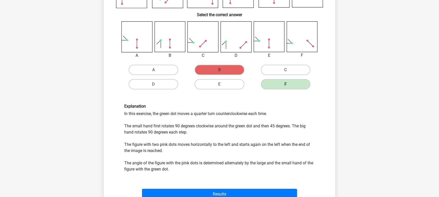
scroll to position [65, 0]
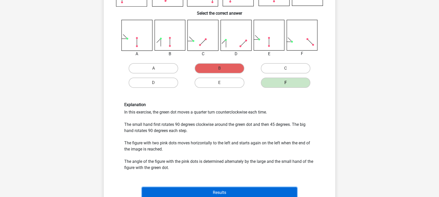
click at [247, 188] on button "Results" at bounding box center [219, 192] width 155 height 11
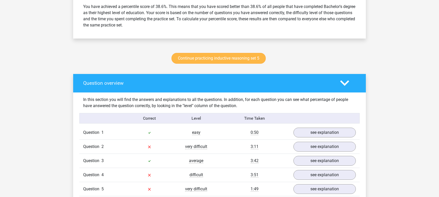
scroll to position [228, 0]
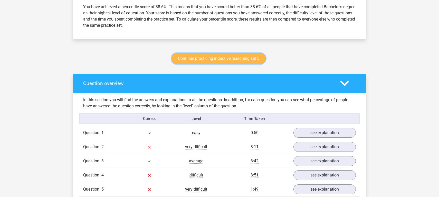
click at [239, 57] on link "Continue practicing inductive reasoning set 5" at bounding box center [218, 58] width 94 height 11
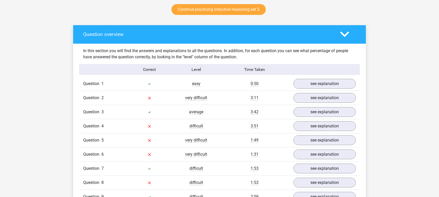
scroll to position [277, 0]
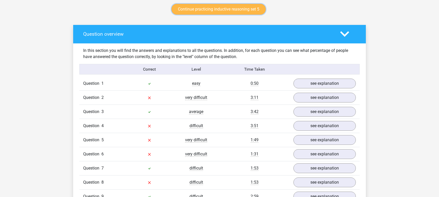
click at [235, 10] on link "Continue practicing inductive reasoning set 5" at bounding box center [218, 9] width 94 height 11
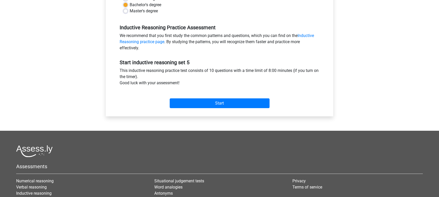
scroll to position [149, 0]
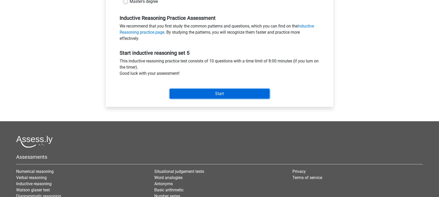
click at [226, 95] on input "Start" at bounding box center [220, 94] width 100 height 10
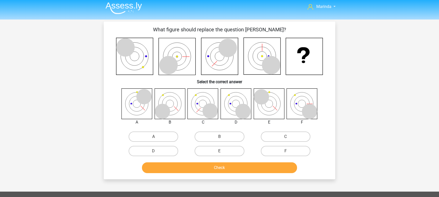
scroll to position [2, 0]
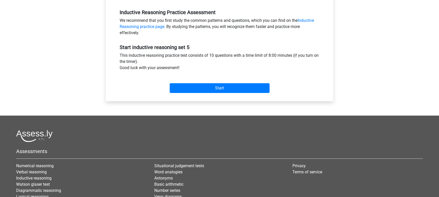
scroll to position [165, 0]
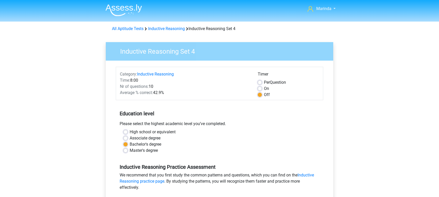
scroll to position [105, 0]
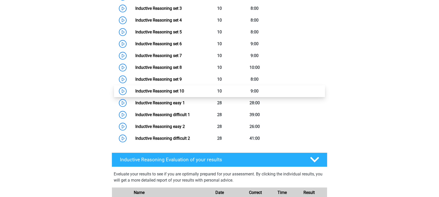
scroll to position [283, 0]
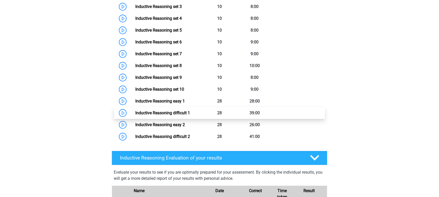
click at [185, 115] on link "Inductive Reasoning difficult 1" at bounding box center [162, 112] width 55 height 5
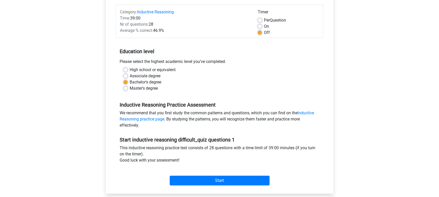
scroll to position [63, 0]
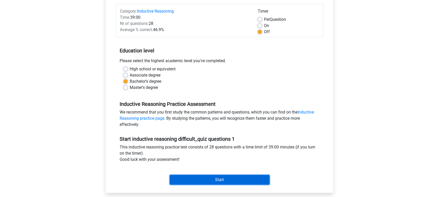
click at [237, 177] on input "Start" at bounding box center [220, 180] width 100 height 10
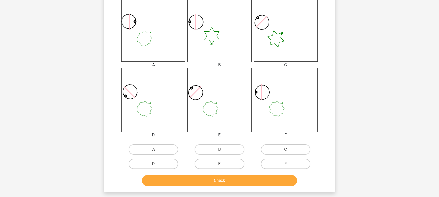
scroll to position [146, 0]
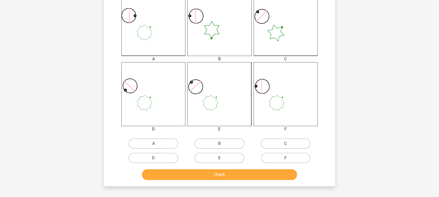
click at [275, 158] on label "F" at bounding box center [286, 158] width 50 height 10
click at [285, 158] on input "F" at bounding box center [286, 159] width 3 height 3
radio input "true"
click at [255, 175] on button "Check" at bounding box center [219, 174] width 155 height 11
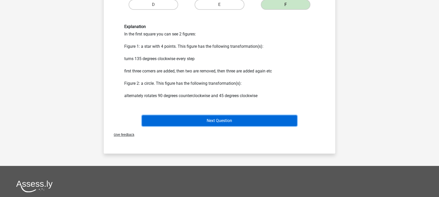
click at [241, 121] on button "Next Question" at bounding box center [219, 120] width 155 height 11
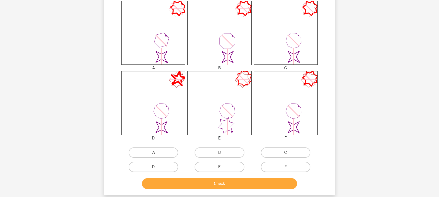
scroll to position [141, 0]
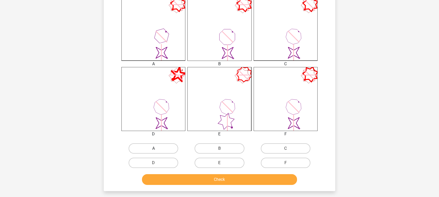
click at [168, 150] on label "A" at bounding box center [154, 148] width 50 height 10
click at [157, 150] on input "A" at bounding box center [155, 149] width 3 height 3
radio input "true"
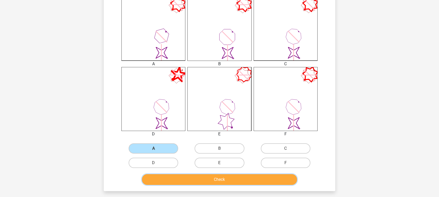
click at [216, 180] on button "Check" at bounding box center [219, 179] width 155 height 11
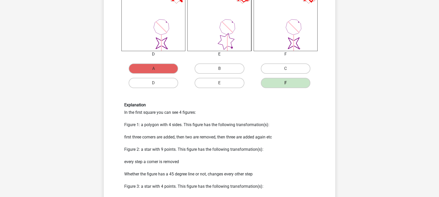
scroll to position [221, 0]
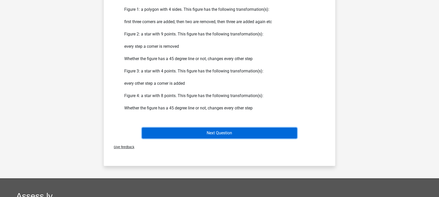
click at [218, 131] on button "Next Question" at bounding box center [219, 133] width 155 height 11
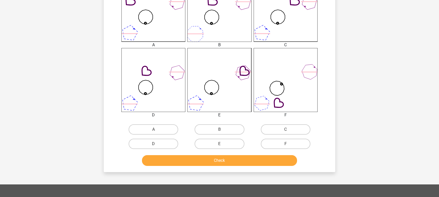
scroll to position [165, 0]
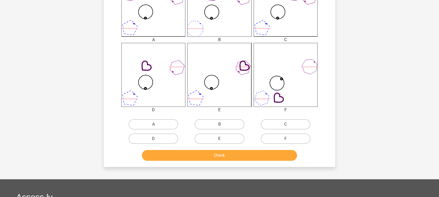
click at [220, 140] on input "E" at bounding box center [220, 140] width 3 height 3
radio input "true"
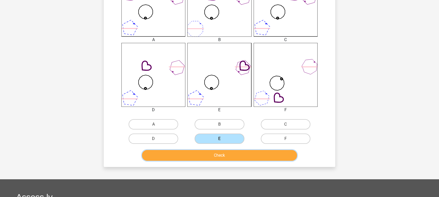
click at [230, 155] on button "Check" at bounding box center [219, 155] width 155 height 11
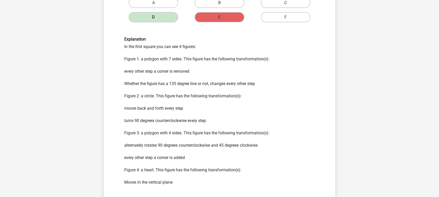
scroll to position [287, 0]
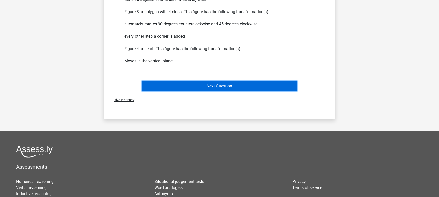
click at [222, 88] on button "Next Question" at bounding box center [219, 86] width 155 height 11
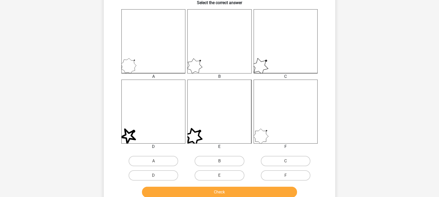
scroll to position [132, 0]
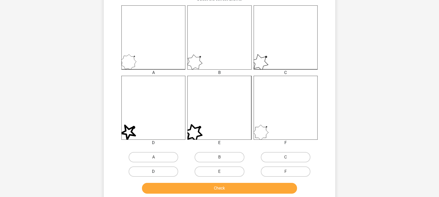
click at [151, 171] on label "D" at bounding box center [154, 171] width 50 height 10
click at [154, 171] on input "D" at bounding box center [155, 172] width 3 height 3
radio input "true"
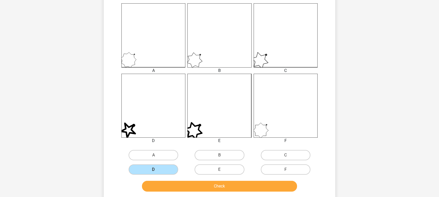
scroll to position [143, 0]
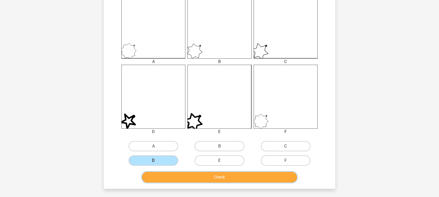
click at [231, 180] on button "Check" at bounding box center [219, 177] width 155 height 11
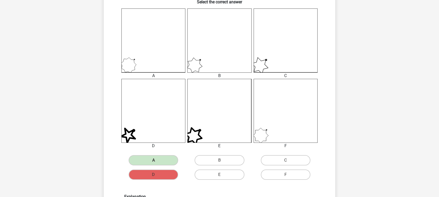
scroll to position [131, 0]
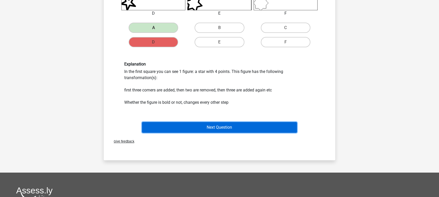
click at [225, 127] on button "Next Question" at bounding box center [219, 127] width 155 height 11
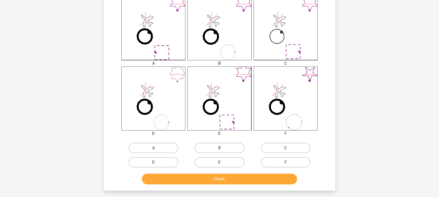
scroll to position [148, 0]
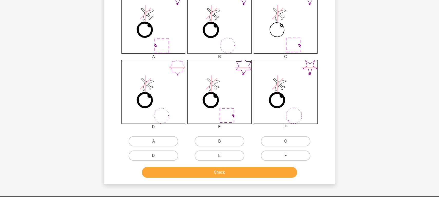
click at [226, 154] on label "E" at bounding box center [220, 155] width 50 height 10
click at [223, 156] on input "E" at bounding box center [220, 157] width 3 height 3
radio input "true"
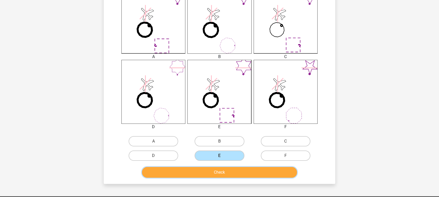
click at [227, 168] on button "Check" at bounding box center [219, 172] width 155 height 11
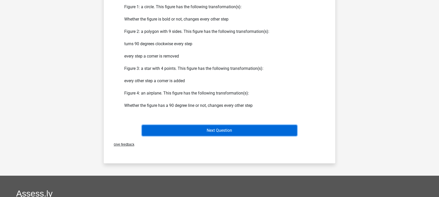
click at [229, 133] on button "Next Question" at bounding box center [219, 130] width 155 height 11
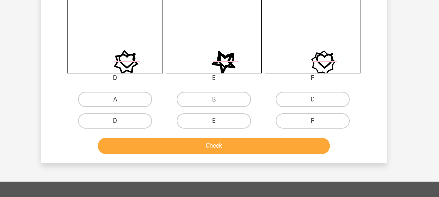
scroll to position [158, 0]
click at [291, 147] on label "F" at bounding box center [286, 146] width 50 height 10
click at [289, 147] on input "F" at bounding box center [286, 147] width 3 height 3
radio input "true"
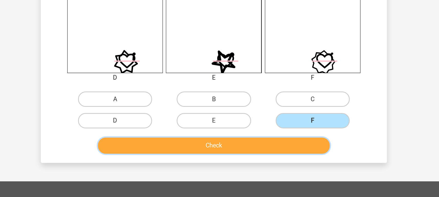
click at [265, 163] on button "Check" at bounding box center [219, 162] width 155 height 11
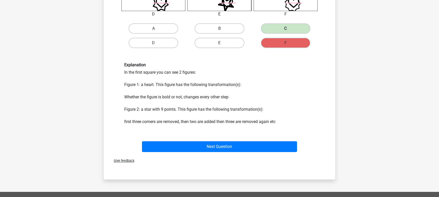
scroll to position [292, 0]
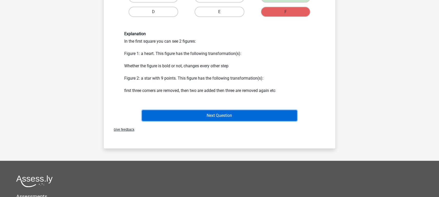
click at [236, 119] on button "Next Question" at bounding box center [219, 115] width 155 height 11
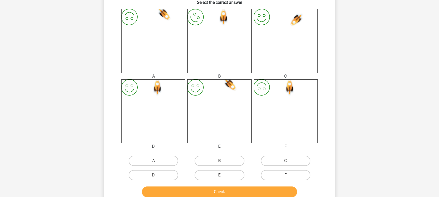
scroll to position [134, 0]
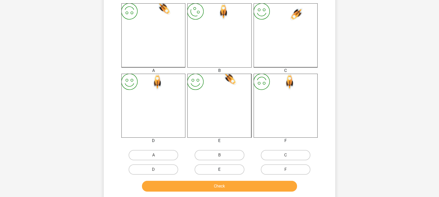
click at [224, 169] on label "E" at bounding box center [220, 169] width 50 height 10
click at [223, 169] on input "E" at bounding box center [220, 170] width 3 height 3
radio input "true"
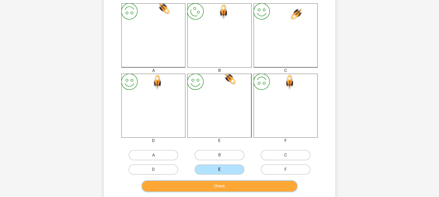
click at [228, 187] on button "Check" at bounding box center [219, 186] width 155 height 11
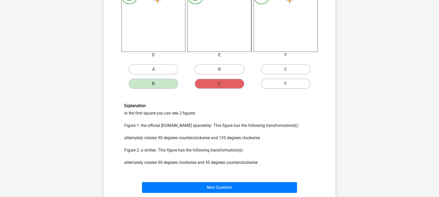
scroll to position [268, 0]
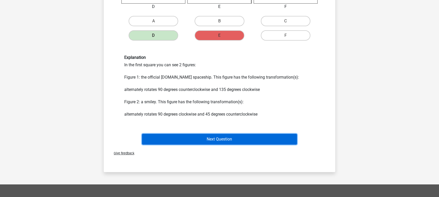
click at [226, 139] on button "Next Question" at bounding box center [219, 139] width 155 height 11
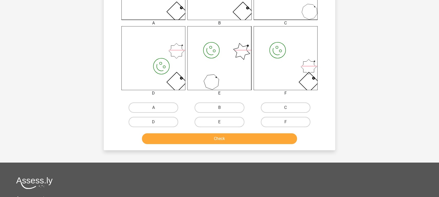
scroll to position [182, 0]
click at [228, 122] on label "E" at bounding box center [220, 122] width 50 height 10
click at [223, 122] on input "E" at bounding box center [220, 123] width 3 height 3
radio input "true"
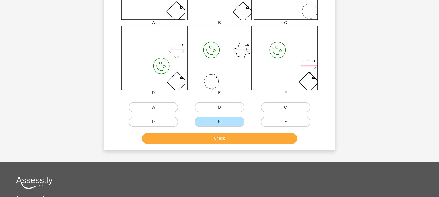
click at [228, 144] on div "Check" at bounding box center [219, 139] width 198 height 13
click at [157, 105] on label "A" at bounding box center [154, 107] width 50 height 10
click at [157, 107] on input "A" at bounding box center [155, 108] width 3 height 3
radio input "true"
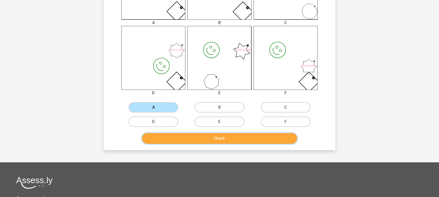
click at [202, 136] on button "Check" at bounding box center [219, 138] width 155 height 11
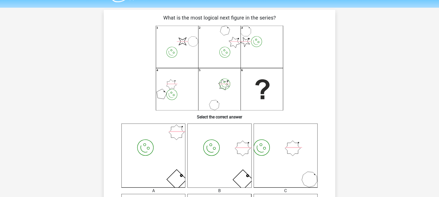
scroll to position [0, 0]
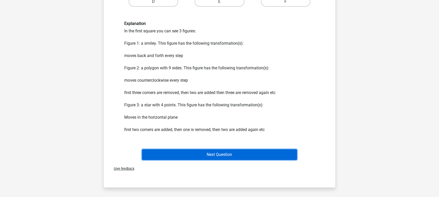
click at [214, 156] on button "Next Question" at bounding box center [219, 154] width 155 height 11
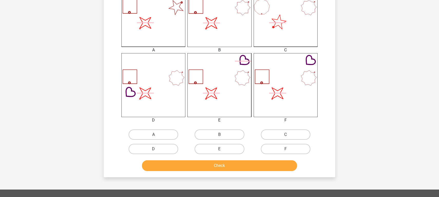
scroll to position [160, 0]
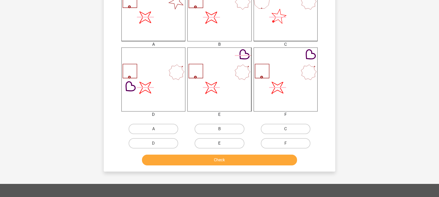
click at [224, 143] on label "E" at bounding box center [220, 143] width 50 height 10
click at [223, 143] on input "E" at bounding box center [220, 144] width 3 height 3
radio input "true"
click at [223, 163] on button "Check" at bounding box center [219, 160] width 155 height 11
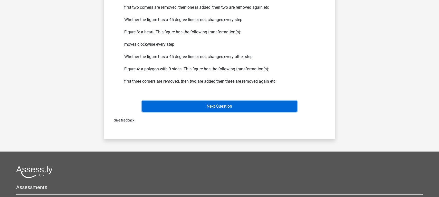
click at [231, 108] on button "Next Question" at bounding box center [219, 106] width 155 height 11
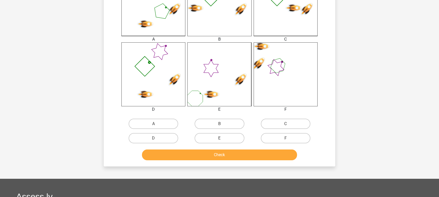
scroll to position [168, 0]
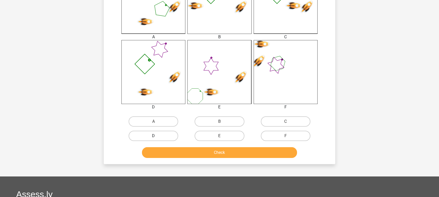
click at [168, 131] on label "D" at bounding box center [154, 136] width 50 height 10
click at [157, 136] on input "D" at bounding box center [155, 137] width 3 height 3
radio input "true"
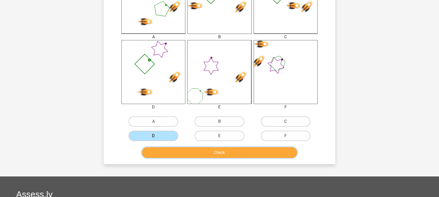
click at [219, 153] on button "Check" at bounding box center [219, 152] width 155 height 11
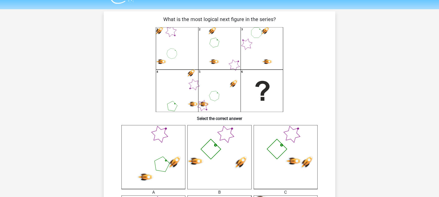
scroll to position [13, 0]
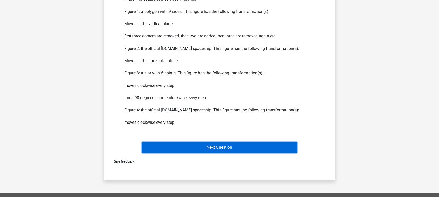
click at [220, 148] on button "Next Question" at bounding box center [219, 147] width 155 height 11
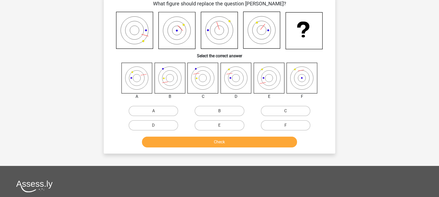
scroll to position [24, 0]
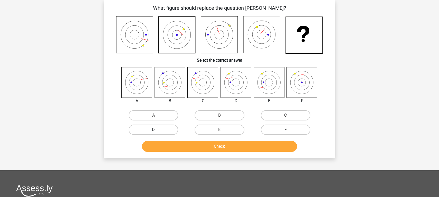
click at [152, 129] on label "D" at bounding box center [154, 129] width 50 height 10
click at [154, 130] on input "D" at bounding box center [155, 131] width 3 height 3
radio input "true"
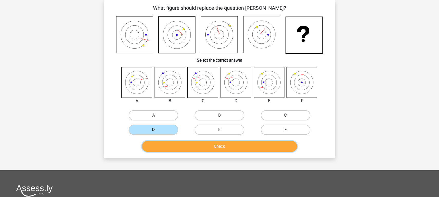
click at [192, 148] on button "Check" at bounding box center [219, 146] width 155 height 11
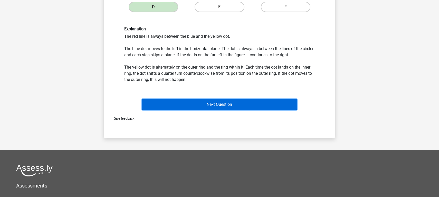
click at [208, 106] on button "Next Question" at bounding box center [219, 104] width 155 height 11
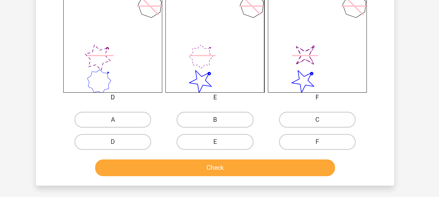
scroll to position [149, 0]
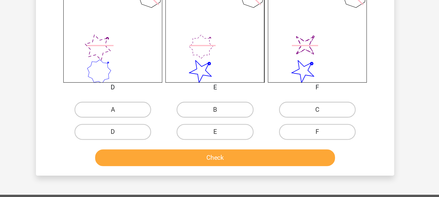
click at [222, 141] on input "B" at bounding box center [220, 141] width 3 height 3
radio input "true"
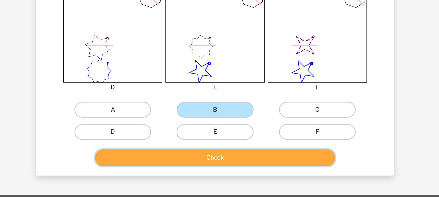
click at [225, 167] on button "Check" at bounding box center [219, 171] width 155 height 11
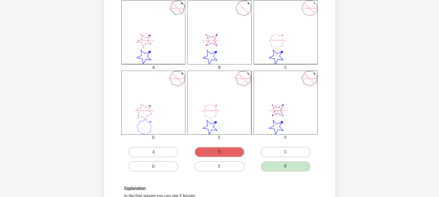
scroll to position [134, 0]
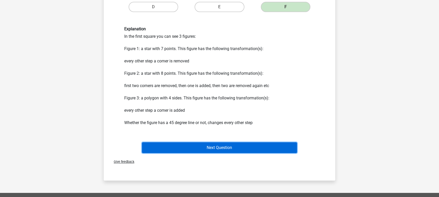
click at [224, 151] on button "Next Question" at bounding box center [219, 147] width 155 height 11
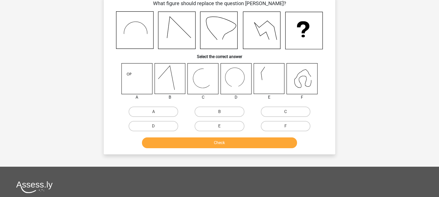
scroll to position [24, 0]
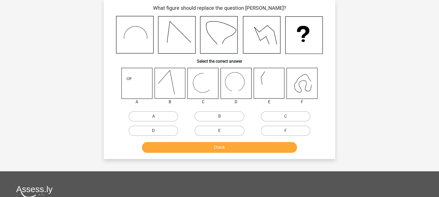
click at [163, 132] on label "D" at bounding box center [154, 131] width 50 height 10
click at [157, 132] on input "D" at bounding box center [155, 132] width 3 height 3
radio input "true"
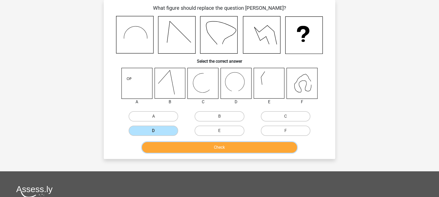
click at [205, 147] on button "Check" at bounding box center [219, 147] width 155 height 11
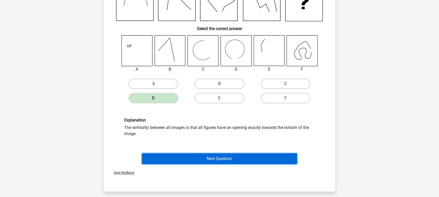
click at [208, 156] on button "Next Question" at bounding box center [219, 158] width 155 height 11
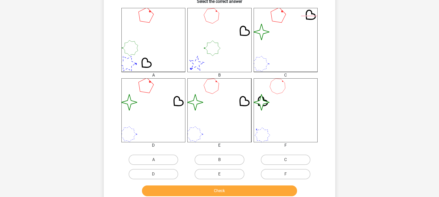
scroll to position [132, 0]
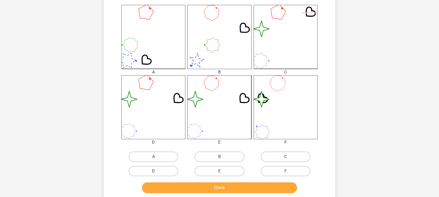
click at [161, 171] on label "D" at bounding box center [154, 171] width 50 height 10
click at [157, 171] on input "D" at bounding box center [155, 172] width 3 height 3
radio input "true"
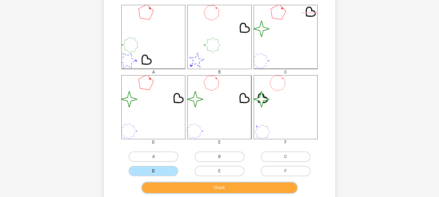
click at [193, 191] on button "Check" at bounding box center [219, 187] width 155 height 11
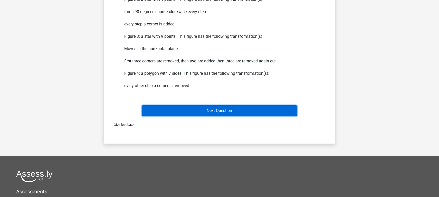
click at [210, 110] on button "Next Question" at bounding box center [219, 110] width 155 height 11
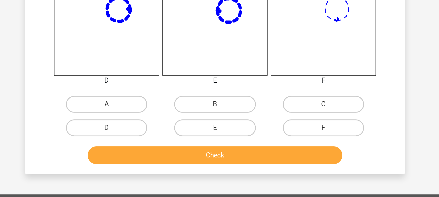
scroll to position [149, 0]
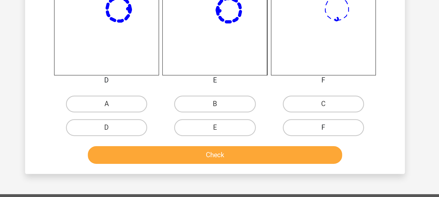
click at [277, 151] on label "F" at bounding box center [286, 154] width 50 height 10
click at [285, 155] on input "F" at bounding box center [286, 156] width 3 height 3
radio input "true"
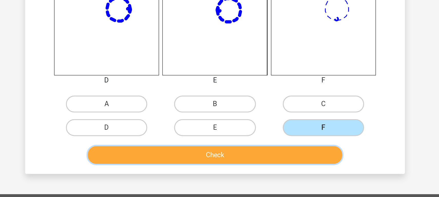
click at [267, 174] on button "Check" at bounding box center [219, 171] width 155 height 11
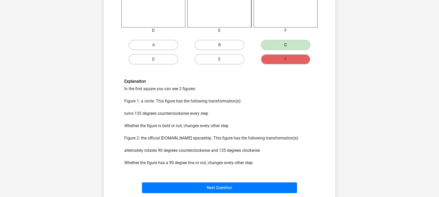
scroll to position [248, 0]
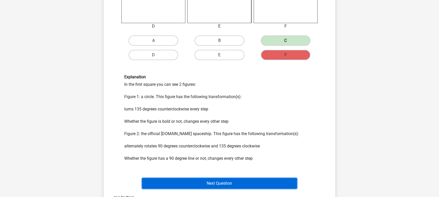
click at [231, 185] on button "Next Question" at bounding box center [219, 183] width 155 height 11
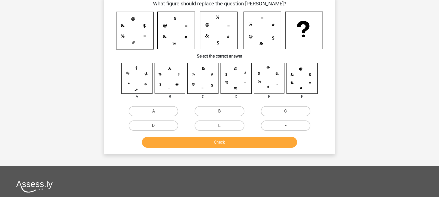
scroll to position [24, 0]
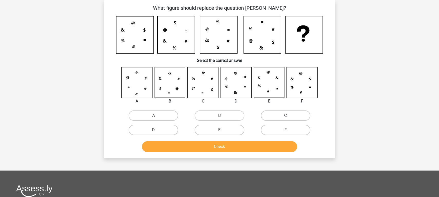
click at [277, 113] on label "C" at bounding box center [286, 115] width 50 height 10
click at [285, 116] on input "C" at bounding box center [286, 117] width 3 height 3
radio input "true"
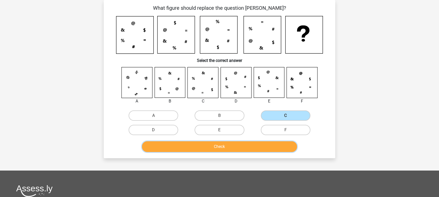
click at [238, 147] on button "Check" at bounding box center [219, 146] width 155 height 11
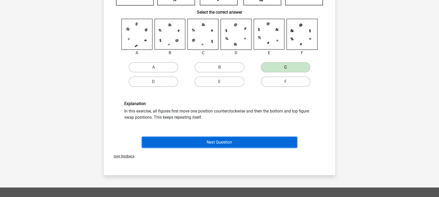
click at [234, 144] on button "Next Question" at bounding box center [219, 142] width 155 height 11
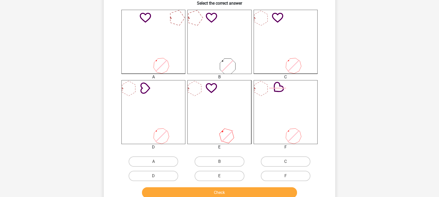
scroll to position [130, 0]
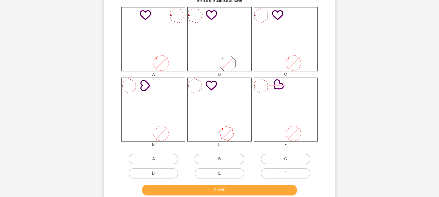
click at [290, 159] on label "C" at bounding box center [286, 159] width 50 height 10
click at [289, 159] on input "C" at bounding box center [286, 160] width 3 height 3
radio input "true"
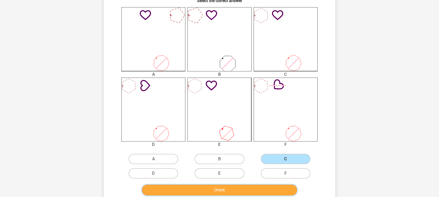
click at [263, 191] on button "Check" at bounding box center [219, 190] width 155 height 11
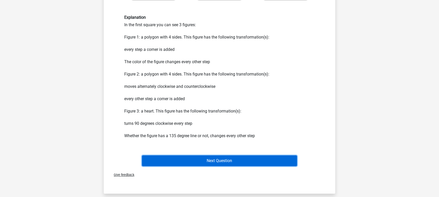
click at [245, 162] on button "Next Question" at bounding box center [219, 160] width 155 height 11
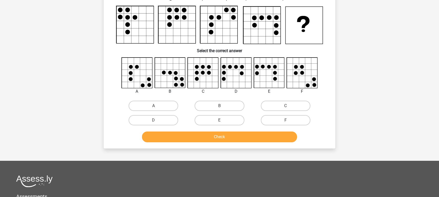
scroll to position [24, 0]
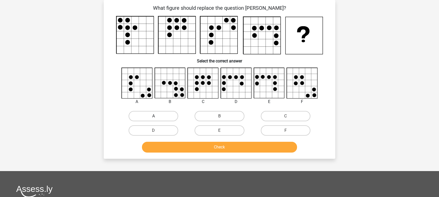
click at [166, 115] on label "A" at bounding box center [154, 116] width 50 height 10
click at [157, 116] on input "A" at bounding box center [155, 117] width 3 height 3
radio input "true"
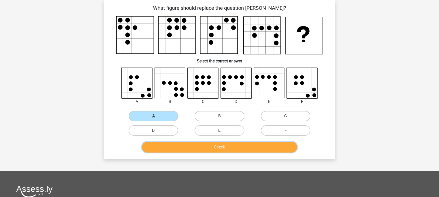
click at [199, 146] on button "Check" at bounding box center [219, 147] width 155 height 11
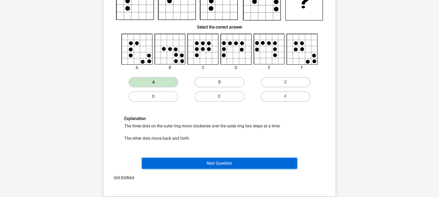
click at [205, 166] on button "Next Question" at bounding box center [219, 163] width 155 height 11
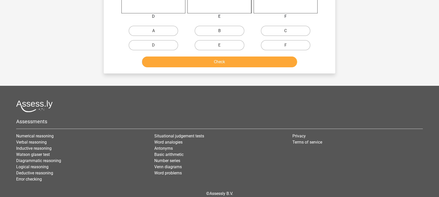
scroll to position [206, 0]
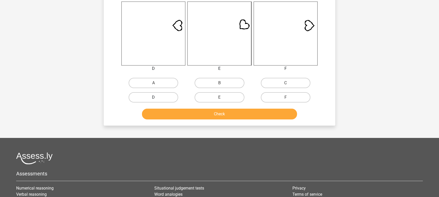
click at [166, 95] on label "D" at bounding box center [154, 97] width 50 height 10
click at [157, 97] on input "D" at bounding box center [155, 98] width 3 height 3
radio input "true"
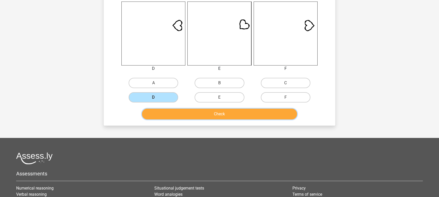
click at [194, 119] on button "Check" at bounding box center [219, 114] width 155 height 11
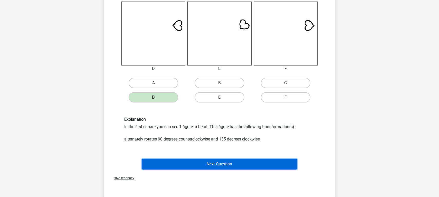
click at [213, 163] on button "Next Question" at bounding box center [219, 164] width 155 height 11
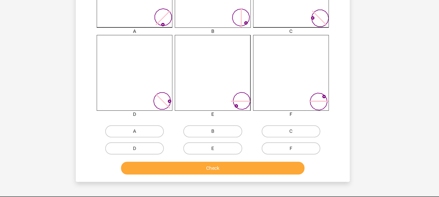
scroll to position [150, 0]
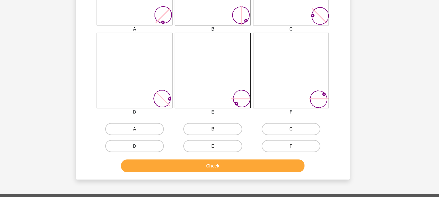
click at [167, 150] on label "D" at bounding box center [154, 154] width 50 height 10
click at [157, 154] on input "D" at bounding box center [155, 155] width 3 height 3
radio input "true"
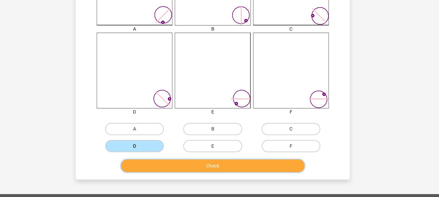
click at [193, 171] on button "Check" at bounding box center [219, 170] width 155 height 11
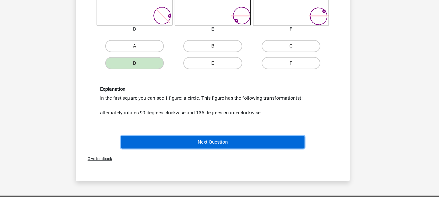
click at [207, 154] on button "Next Question" at bounding box center [219, 150] width 155 height 11
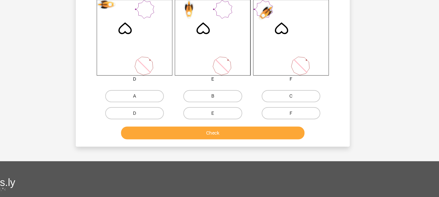
scroll to position [179, 0]
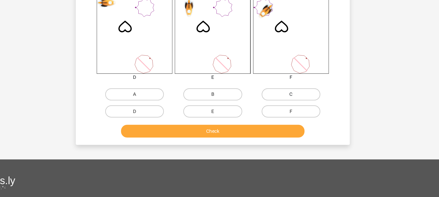
click at [274, 111] on label "C" at bounding box center [286, 110] width 50 height 10
click at [285, 111] on input "C" at bounding box center [286, 111] width 3 height 3
radio input "true"
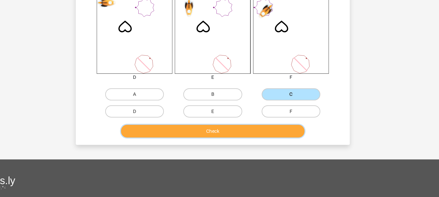
click at [245, 141] on button "Check" at bounding box center [219, 141] width 155 height 11
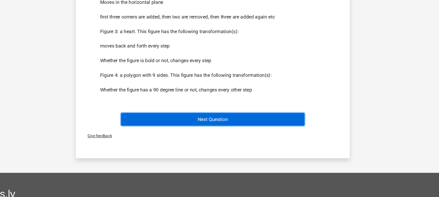
click at [244, 129] on button "Next Question" at bounding box center [219, 131] width 155 height 11
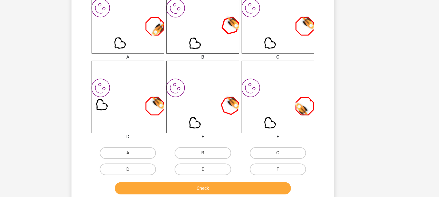
scroll to position [132, 0]
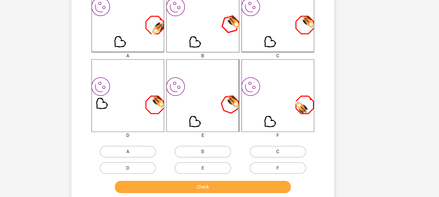
click at [286, 156] on label "C" at bounding box center [286, 157] width 50 height 10
click at [286, 157] on input "C" at bounding box center [286, 158] width 3 height 3
radio input "true"
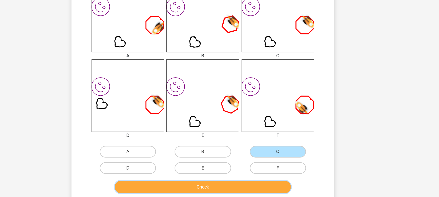
click at [252, 186] on button "Check" at bounding box center [219, 188] width 155 height 11
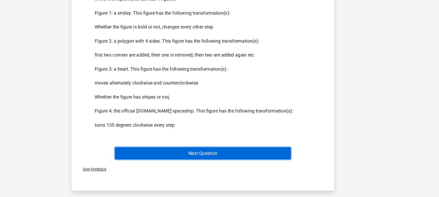
click at [242, 158] on button "Next Question" at bounding box center [219, 158] width 155 height 11
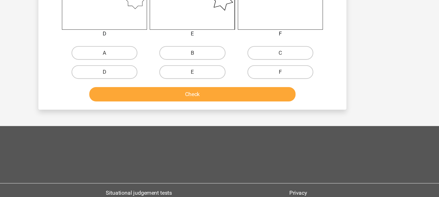
scroll to position [212, 0]
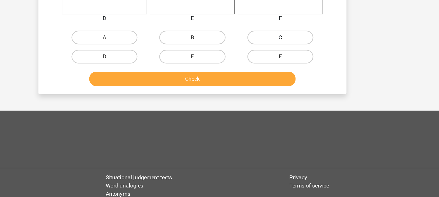
click at [275, 76] on label "C" at bounding box center [286, 77] width 50 height 10
click at [285, 77] on input "C" at bounding box center [286, 78] width 3 height 3
radio input "true"
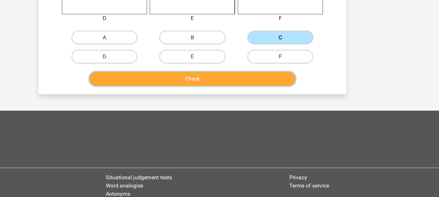
click at [243, 106] on button "Check" at bounding box center [219, 108] width 155 height 11
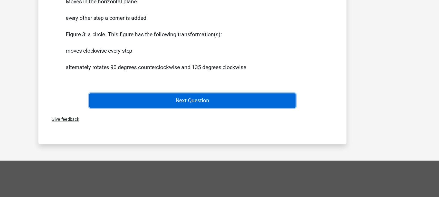
click at [231, 121] on button "Next Question" at bounding box center [219, 124] width 155 height 11
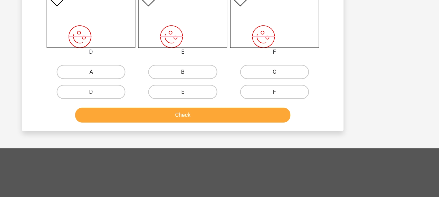
scroll to position [184, 0]
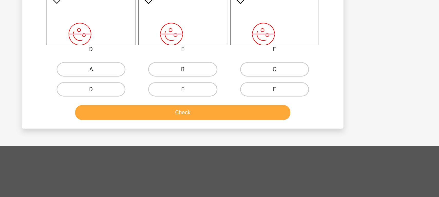
click at [168, 106] on label "A" at bounding box center [154, 105] width 50 height 10
click at [157, 106] on input "A" at bounding box center [155, 106] width 3 height 3
radio input "true"
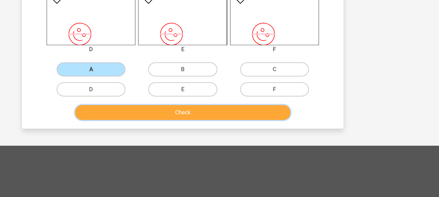
click at [208, 138] on button "Check" at bounding box center [219, 136] width 155 height 11
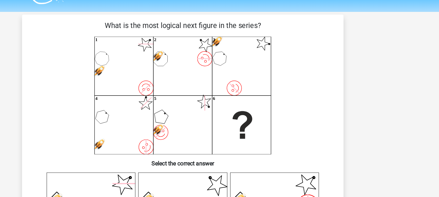
scroll to position [10, 0]
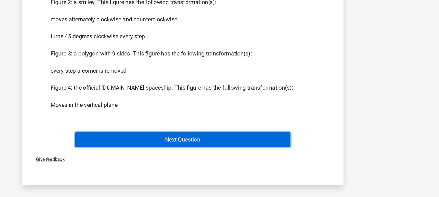
click at [215, 156] on button "Next Question" at bounding box center [219, 155] width 155 height 11
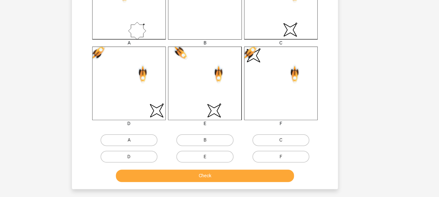
scroll to position [144, 0]
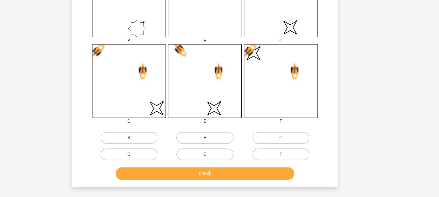
click at [279, 144] on label "C" at bounding box center [286, 145] width 50 height 10
click at [285, 145] on input "C" at bounding box center [286, 146] width 3 height 3
radio input "true"
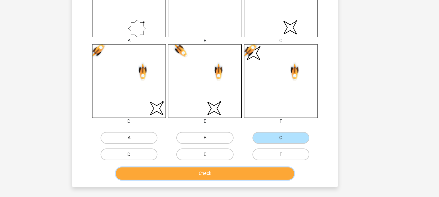
click at [243, 178] on button "Check" at bounding box center [219, 176] width 155 height 11
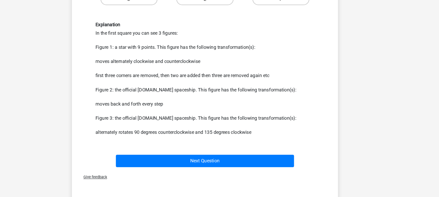
scroll to position [267, 0]
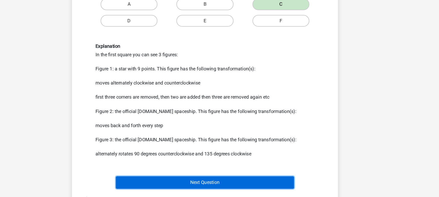
click at [241, 176] on button "Next Question" at bounding box center [219, 176] width 155 height 11
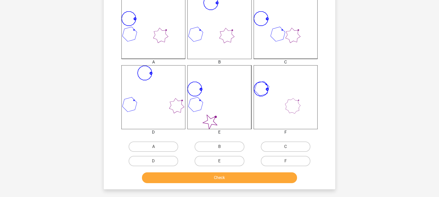
scroll to position [140, 0]
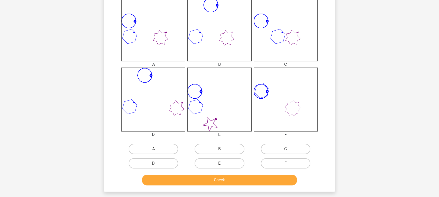
click at [220, 163] on input "E" at bounding box center [220, 164] width 3 height 3
radio input "true"
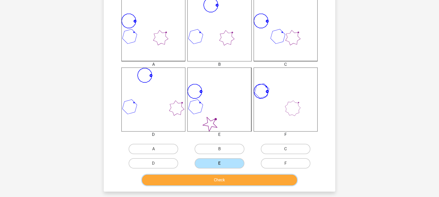
click at [221, 179] on button "Check" at bounding box center [219, 180] width 155 height 11
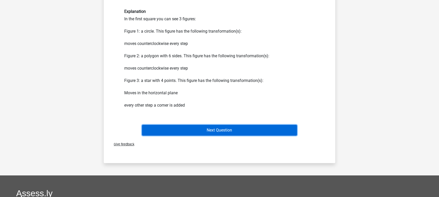
click at [229, 129] on button "Next Question" at bounding box center [219, 130] width 155 height 11
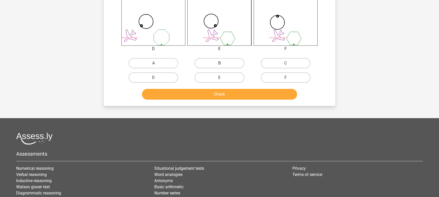
scroll to position [226, 0]
click at [226, 62] on label "B" at bounding box center [220, 63] width 50 height 10
click at [223, 63] on input "B" at bounding box center [220, 64] width 3 height 3
radio input "true"
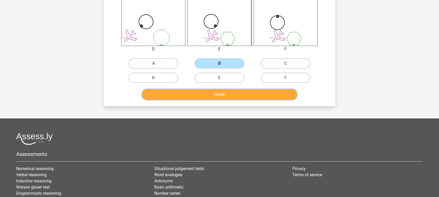
click at [224, 98] on button "Check" at bounding box center [219, 94] width 155 height 11
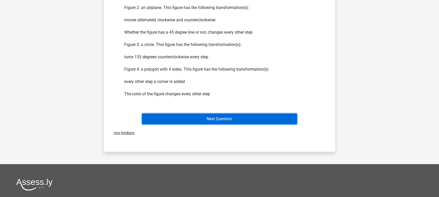
click at [225, 122] on button "Next Question" at bounding box center [219, 118] width 155 height 11
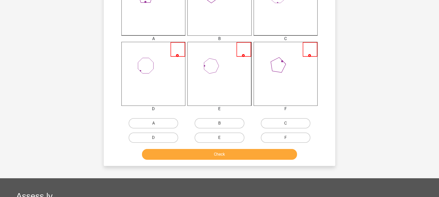
scroll to position [173, 0]
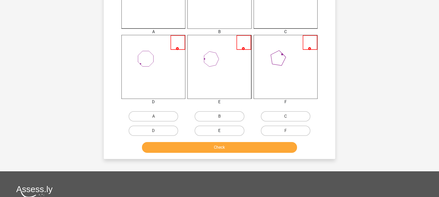
click at [225, 132] on label "E" at bounding box center [220, 131] width 50 height 10
click at [223, 132] on input "E" at bounding box center [220, 132] width 3 height 3
radio input "true"
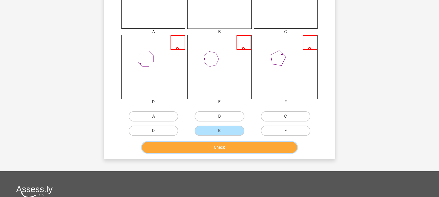
click at [225, 152] on button "Check" at bounding box center [219, 147] width 155 height 11
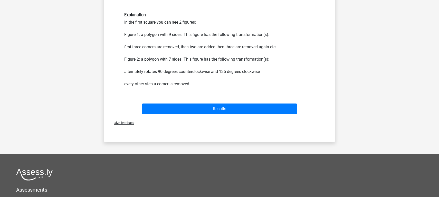
scroll to position [334, 0]
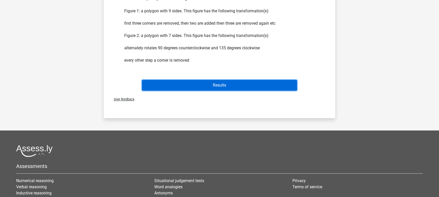
click at [224, 88] on button "Results" at bounding box center [219, 85] width 155 height 11
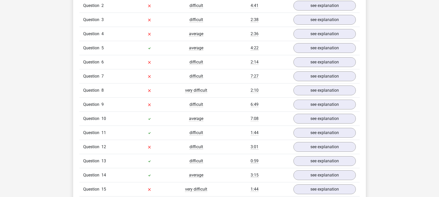
scroll to position [366, 0]
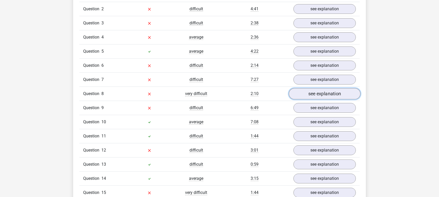
click at [324, 95] on link "see explanation" at bounding box center [325, 93] width 72 height 11
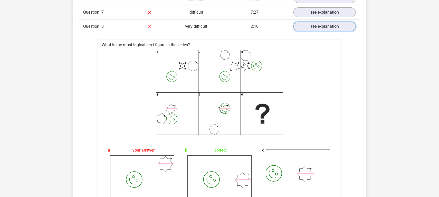
scroll to position [416, 0]
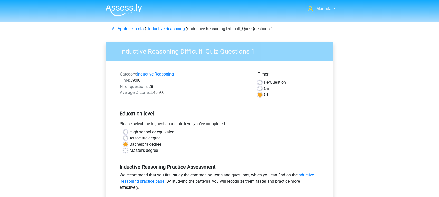
scroll to position [63, 0]
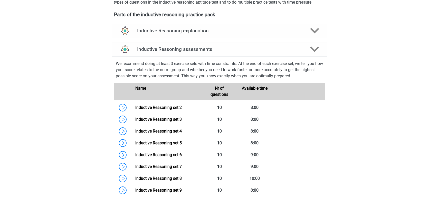
scroll to position [169, 0]
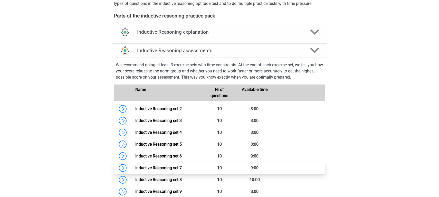
click at [173, 170] on link "Inductive Reasoning set 7" at bounding box center [158, 167] width 46 height 5
click at [180, 170] on link "Inductive Reasoning set 7" at bounding box center [158, 167] width 46 height 5
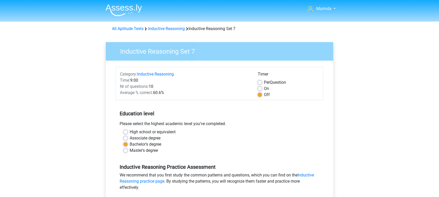
click at [264, 90] on label "On" at bounding box center [266, 88] width 5 height 6
click at [260, 90] on input "On" at bounding box center [260, 87] width 4 height 5
radio input "true"
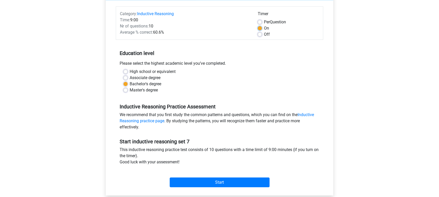
scroll to position [61, 0]
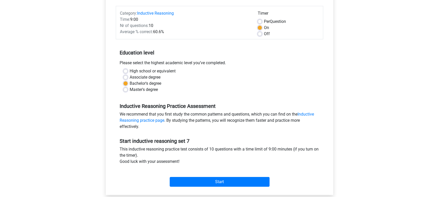
click at [259, 37] on div "Category: Inductive Reasoning Time: 9:00 Nr of questions: 10 Average % correct:…" at bounding box center [219, 22] width 207 height 33
click at [264, 33] on label "Off" at bounding box center [267, 34] width 6 height 6
click at [260, 33] on input "Off" at bounding box center [260, 33] width 4 height 5
radio input "true"
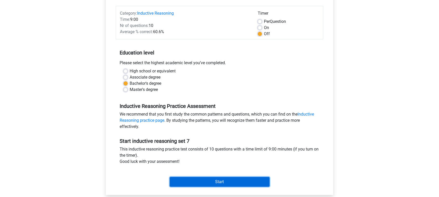
click at [225, 182] on input "Start" at bounding box center [220, 182] width 100 height 10
click at [227, 183] on input "Start" at bounding box center [220, 182] width 100 height 10
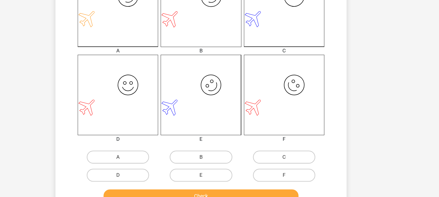
scroll to position [132, 0]
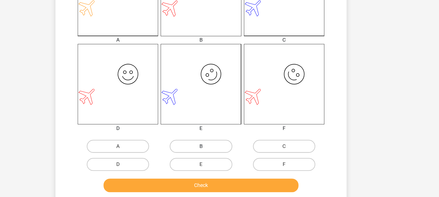
click at [216, 154] on label "B" at bounding box center [220, 156] width 50 height 10
click at [219, 157] on input "B" at bounding box center [220, 158] width 3 height 3
radio input "true"
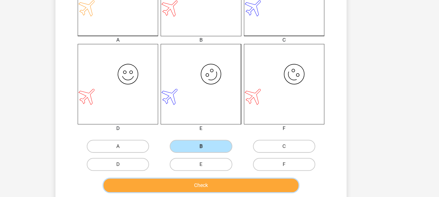
click at [216, 186] on button "Check" at bounding box center [219, 187] width 155 height 11
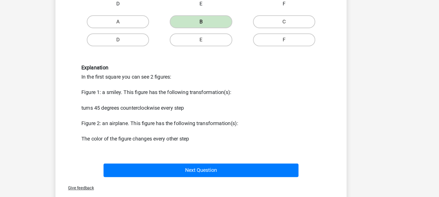
scroll to position [232, 0]
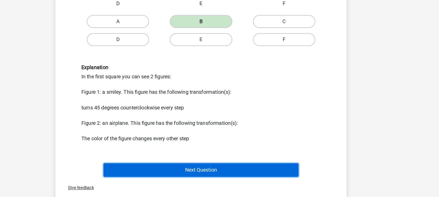
click at [221, 176] on button "Next Question" at bounding box center [219, 175] width 155 height 11
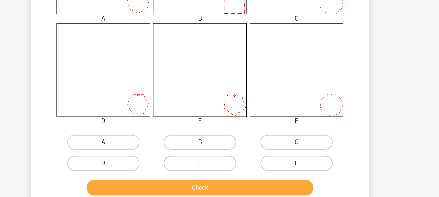
scroll to position [143, 0]
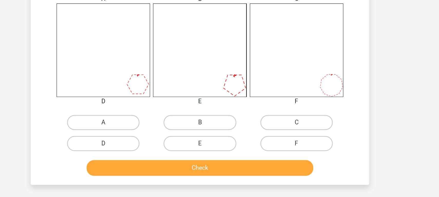
click at [219, 146] on input "B" at bounding box center [220, 147] width 3 height 3
radio input "true"
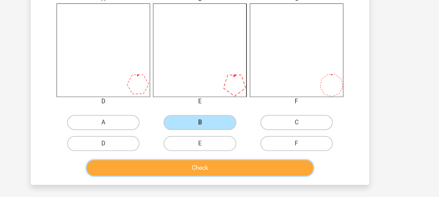
click at [224, 176] on button "Check" at bounding box center [219, 176] width 155 height 11
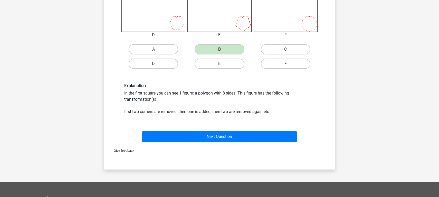
scroll to position [360, 0]
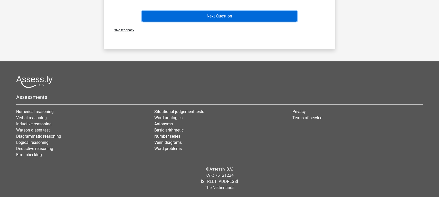
click at [233, 16] on button "Next Question" at bounding box center [219, 16] width 155 height 11
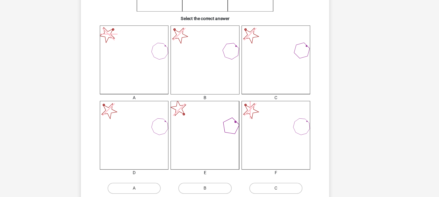
scroll to position [141, 0]
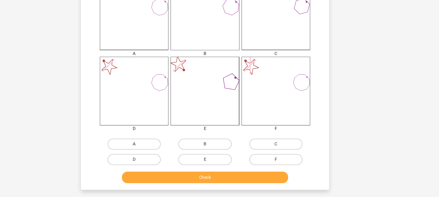
click at [163, 149] on label "A" at bounding box center [154, 147] width 50 height 10
click at [157, 149] on input "A" at bounding box center [155, 149] width 3 height 3
radio input "true"
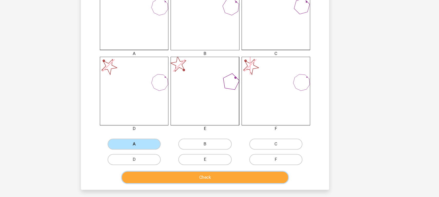
click at [190, 177] on button "Check" at bounding box center [219, 178] width 155 height 11
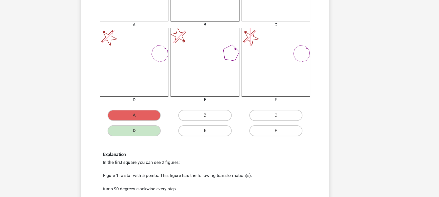
scroll to position [170, 0]
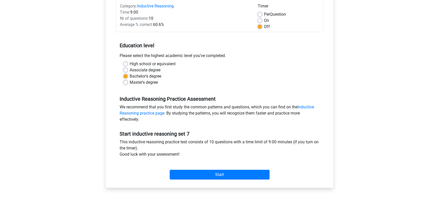
scroll to position [69, 0]
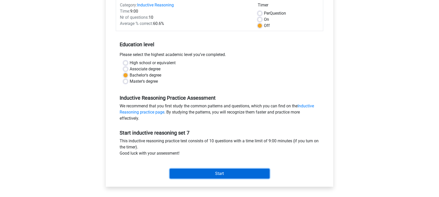
click at [226, 178] on input "Start" at bounding box center [220, 174] width 100 height 10
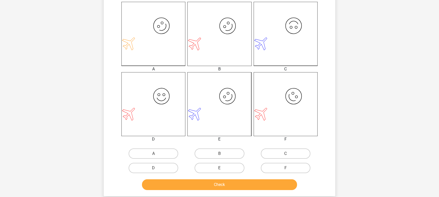
scroll to position [136, 0]
click at [221, 156] on input "B" at bounding box center [220, 154] width 3 height 3
radio input "true"
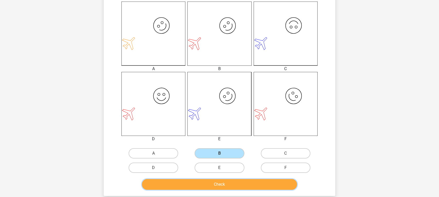
click at [221, 181] on button "Check" at bounding box center [219, 184] width 155 height 11
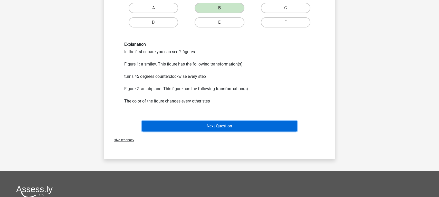
click at [228, 128] on button "Next Question" at bounding box center [219, 126] width 155 height 11
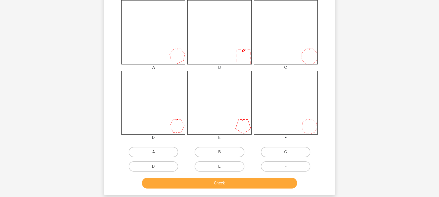
scroll to position [145, 0]
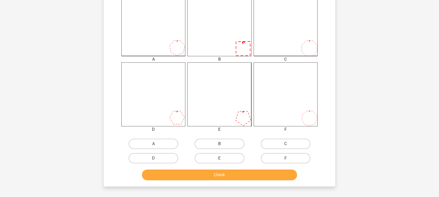
click at [224, 144] on label "B" at bounding box center [220, 144] width 50 height 10
click at [223, 144] on input "B" at bounding box center [220, 145] width 3 height 3
radio input "true"
click at [230, 181] on div "Check" at bounding box center [219, 175] width 198 height 13
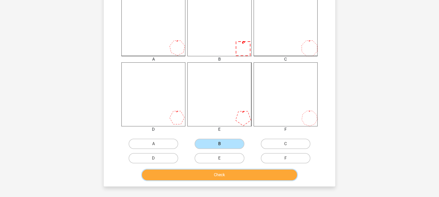
click at [229, 172] on button "Check" at bounding box center [219, 174] width 155 height 11
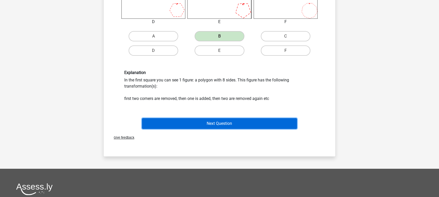
click at [229, 121] on button "Next Question" at bounding box center [219, 123] width 155 height 11
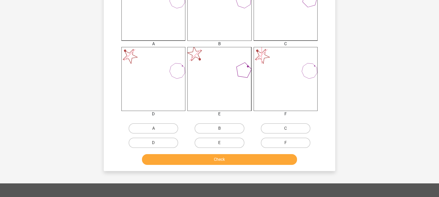
scroll to position [161, 0]
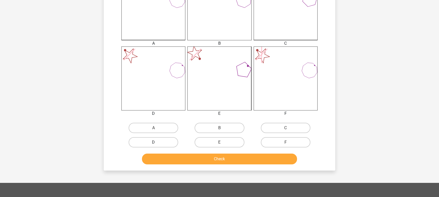
click at [168, 142] on label "D" at bounding box center [154, 142] width 50 height 10
click at [157, 142] on input "D" at bounding box center [155, 143] width 3 height 3
radio input "true"
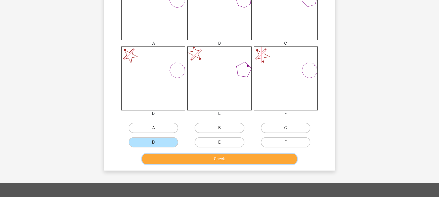
click at [200, 162] on button "Check" at bounding box center [219, 159] width 155 height 11
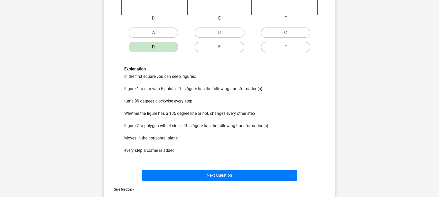
scroll to position [270, 0]
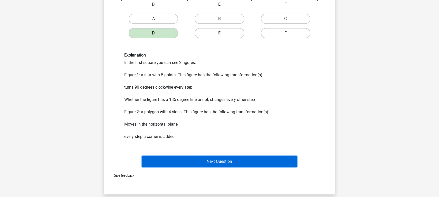
click at [208, 162] on button "Next Question" at bounding box center [219, 161] width 155 height 11
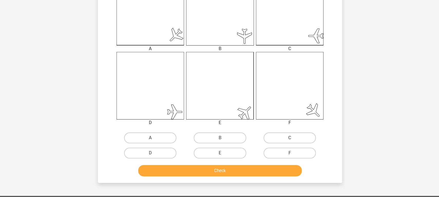
scroll to position [152, 0]
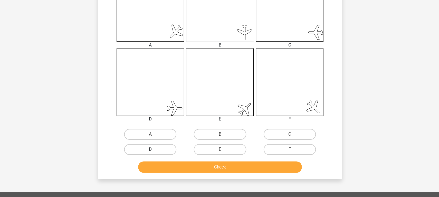
click at [164, 151] on label "D" at bounding box center [154, 152] width 50 height 10
click at [157, 152] on input "D" at bounding box center [155, 153] width 3 height 3
radio input "true"
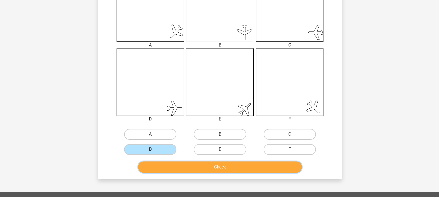
click at [185, 166] on button "Check" at bounding box center [219, 168] width 155 height 11
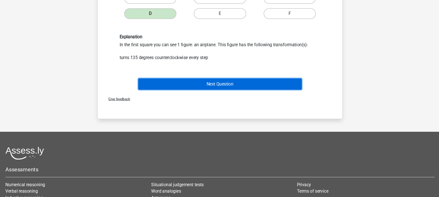
click at [224, 91] on button "Next Question" at bounding box center [219, 89] width 155 height 11
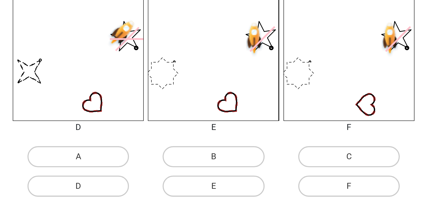
scroll to position [133, 0]
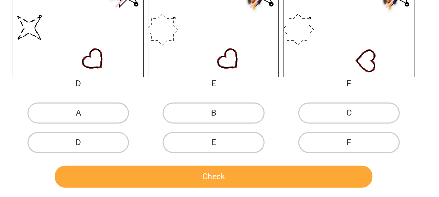
click at [221, 151] on label "B" at bounding box center [220, 156] width 50 height 10
click at [221, 156] on input "B" at bounding box center [220, 157] width 3 height 3
radio input "true"
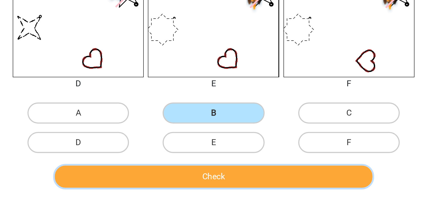
click at [224, 190] on button "Check" at bounding box center [219, 186] width 155 height 11
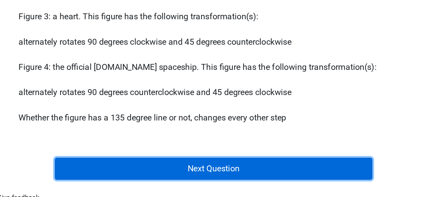
click at [223, 184] on button "Next Question" at bounding box center [219, 183] width 155 height 11
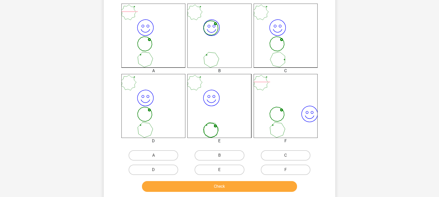
scroll to position [134, 0]
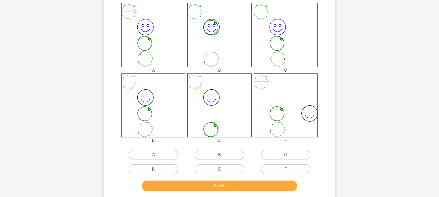
click at [165, 170] on label "D" at bounding box center [154, 169] width 50 height 10
click at [157, 170] on input "D" at bounding box center [155, 170] width 3 height 3
radio input "true"
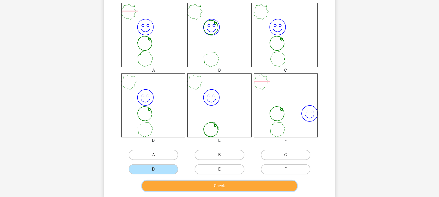
click at [194, 189] on button "Check" at bounding box center [219, 185] width 155 height 11
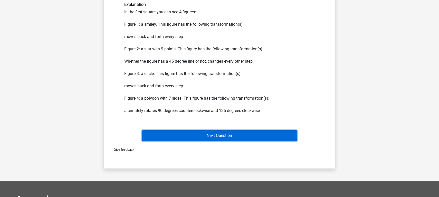
click at [212, 138] on button "Next Question" at bounding box center [219, 135] width 155 height 11
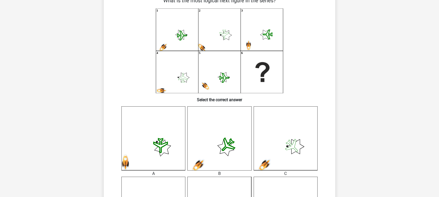
scroll to position [24, 0]
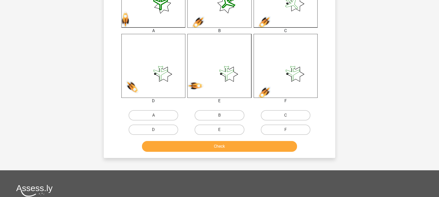
scroll to position [177, 0]
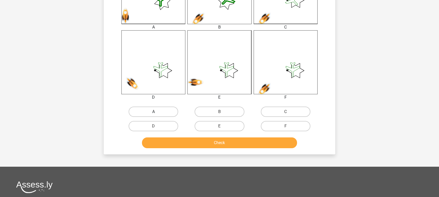
click at [164, 110] on label "A" at bounding box center [154, 112] width 50 height 10
click at [157, 112] on input "A" at bounding box center [155, 113] width 3 height 3
radio input "true"
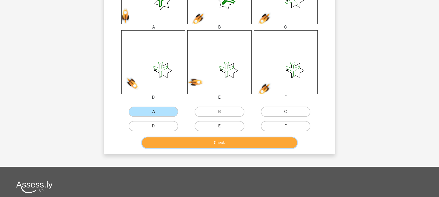
click at [208, 144] on button "Check" at bounding box center [219, 142] width 155 height 11
click at [229, 147] on button "Check" at bounding box center [219, 142] width 155 height 11
click at [225, 143] on button "Check" at bounding box center [219, 142] width 155 height 11
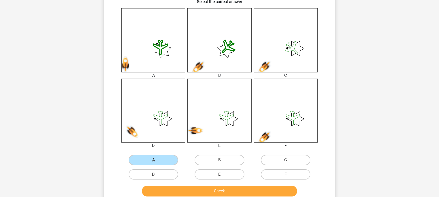
scroll to position [131, 0]
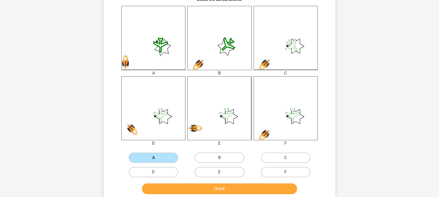
click at [296, 175] on label "F" at bounding box center [286, 172] width 50 height 10
click at [289, 175] on input "F" at bounding box center [286, 173] width 3 height 3
radio input "true"
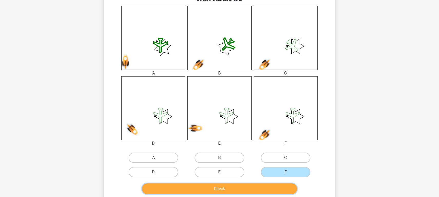
click at [252, 187] on button "Check" at bounding box center [219, 188] width 155 height 11
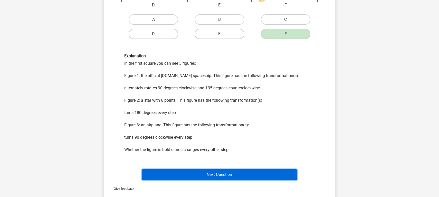
click at [247, 173] on button "Next Question" at bounding box center [219, 174] width 155 height 11
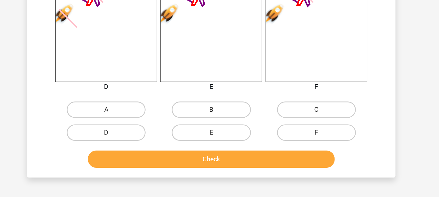
scroll to position [149, 0]
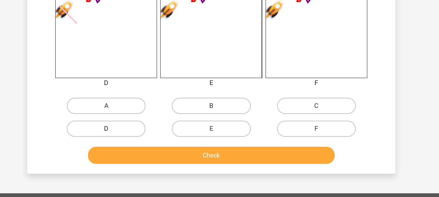
click at [173, 154] on label "D" at bounding box center [154, 154] width 50 height 10
click at [157, 154] on input "D" at bounding box center [155, 155] width 3 height 3
radio input "true"
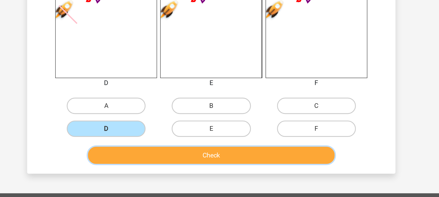
click at [207, 170] on button "Check" at bounding box center [219, 170] width 155 height 11
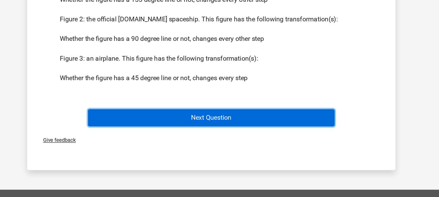
click at [214, 147] on button "Next Question" at bounding box center [219, 147] width 155 height 11
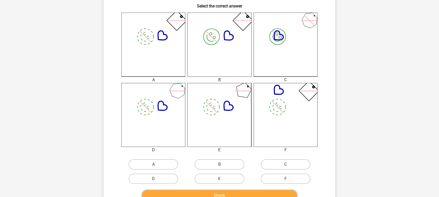
scroll to position [0, 0]
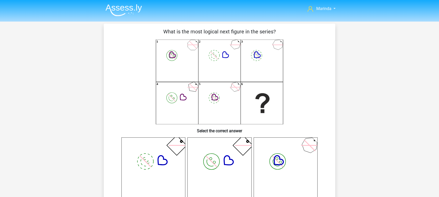
click at [128, 10] on img at bounding box center [124, 10] width 36 height 12
